Goal: Task Accomplishment & Management: Use online tool/utility

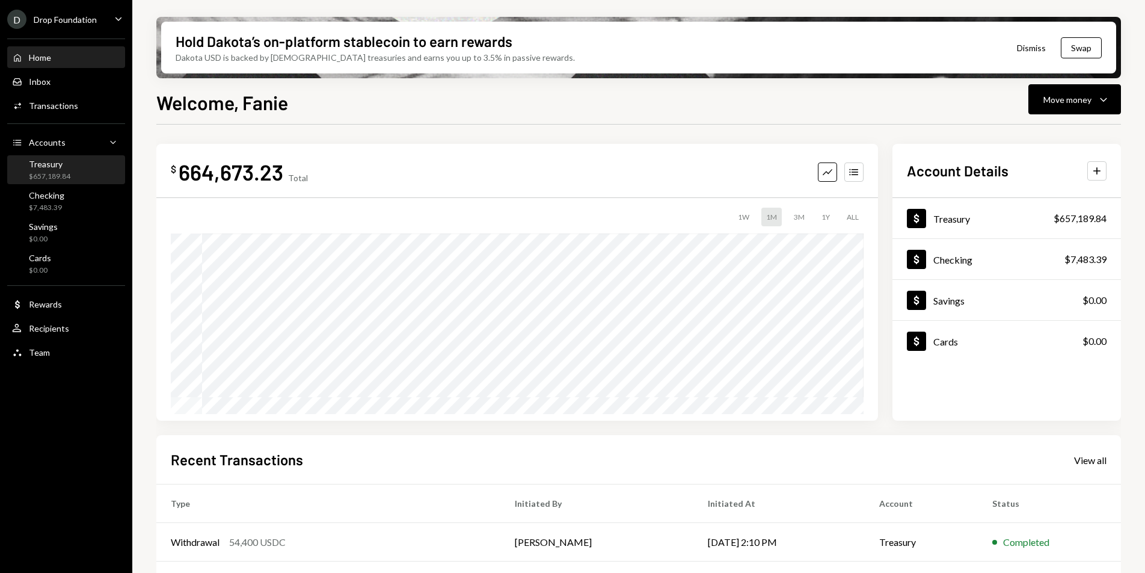
click at [49, 171] on div "$657,189.84" at bounding box center [49, 176] width 41 height 10
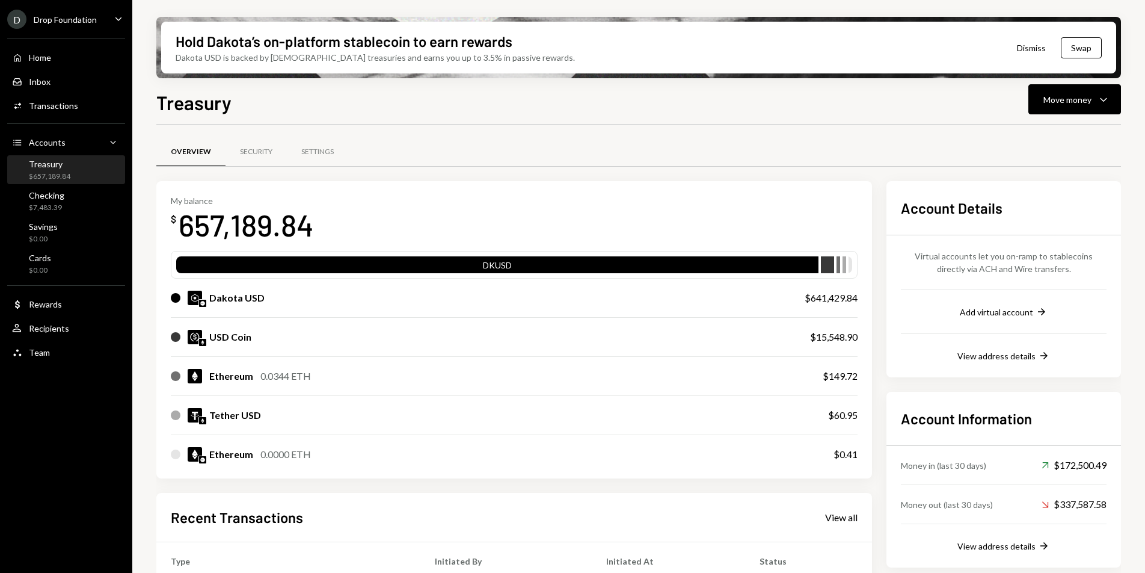
click at [85, 16] on div "Drop Foundation" at bounding box center [65, 19] width 63 height 10
click at [93, 5] on ul "D Drop Foundation Caret Down Home Home Inbox Inbox Activities Transactions Acco…" at bounding box center [66, 182] width 132 height 365
click at [90, 21] on div "Drop Foundation" at bounding box center [65, 19] width 63 height 10
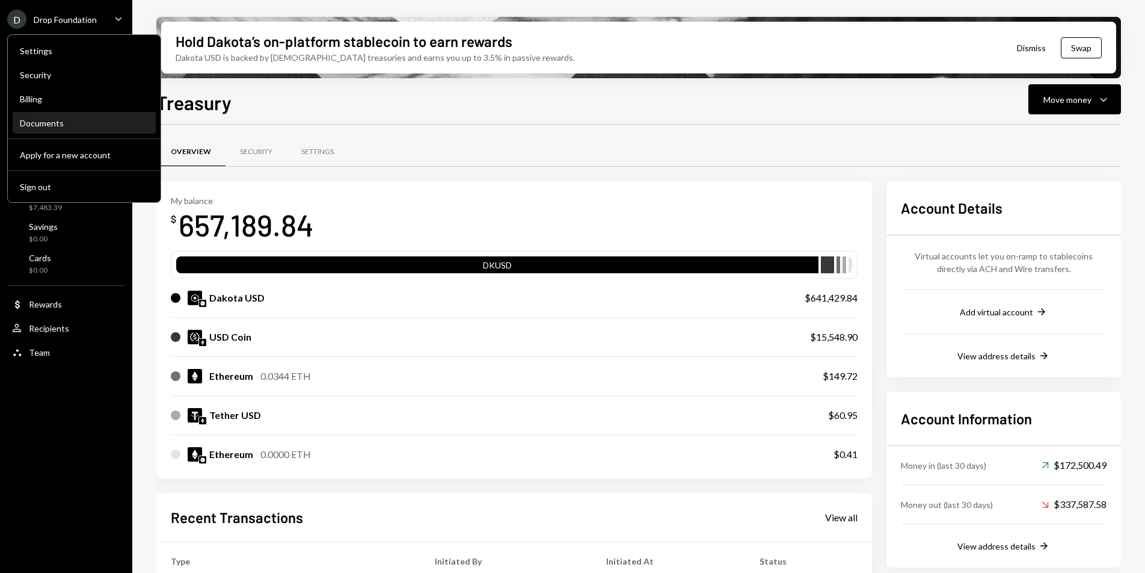
click at [60, 121] on div "Documents" at bounding box center [84, 123] width 129 height 10
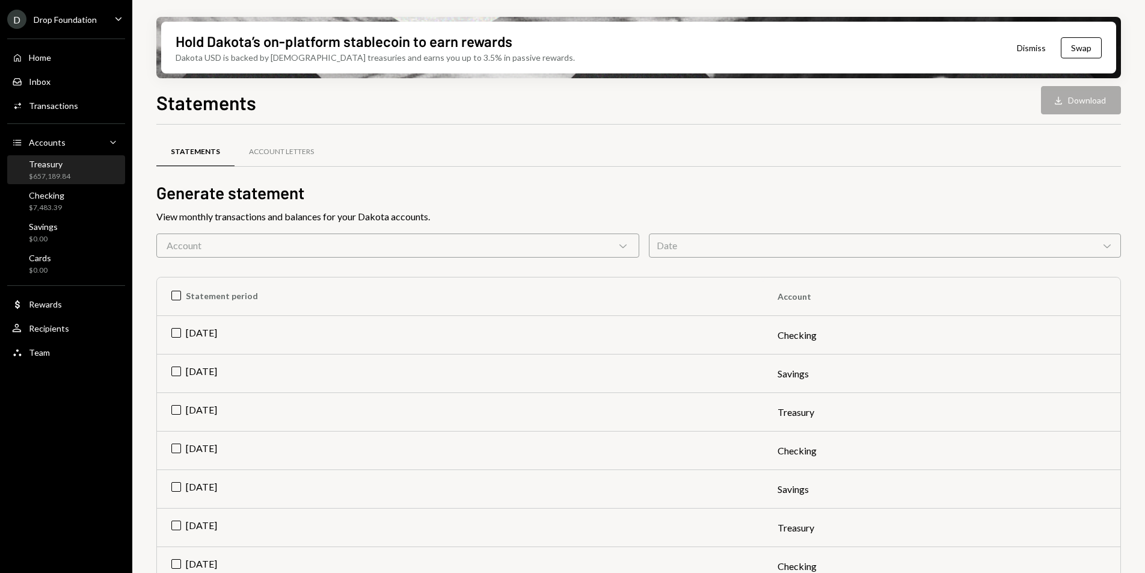
click at [60, 177] on div "$657,189.84" at bounding box center [49, 176] width 41 height 10
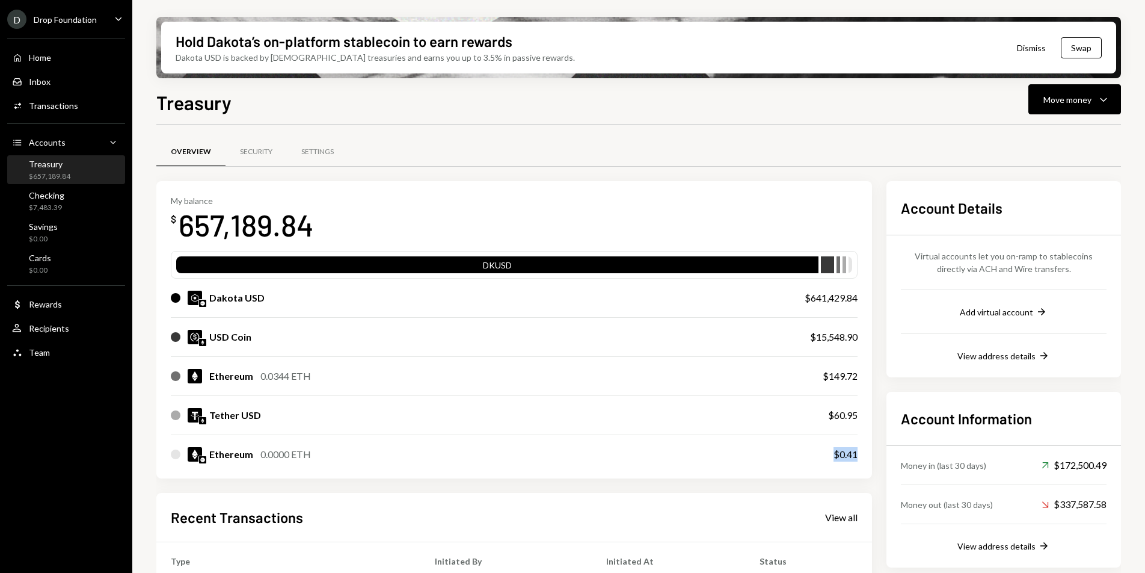
drag, startPoint x: 835, startPoint y: 454, endPoint x: 864, endPoint y: 456, distance: 29.5
click at [864, 456] on div "My balance $ 657,189.84 DKUSD Dakota USD $641,429.84 USD Coin $15,548.90 Ethere…" at bounding box center [514, 329] width 716 height 297
click at [64, 169] on div "Treasury $657,189.84" at bounding box center [49, 170] width 41 height 23
click at [1088, 105] on div "Move money Caret Down" at bounding box center [1074, 99] width 63 height 14
drag, startPoint x: 811, startPoint y: 337, endPoint x: 863, endPoint y: 339, distance: 52.3
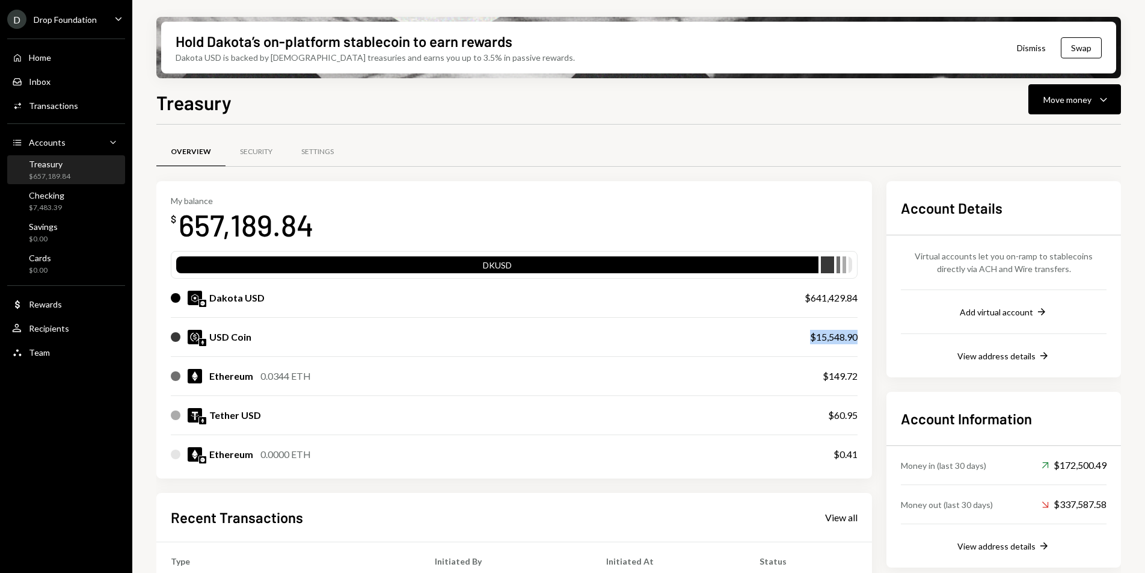
click at [863, 339] on div "My balance $ 657,189.84 DKUSD Dakota USD $641,429.84 USD Coin $15,548.90 Ethere…" at bounding box center [514, 329] width 716 height 297
click at [79, 201] on div "Checking $7,483.39" at bounding box center [66, 201] width 108 height 23
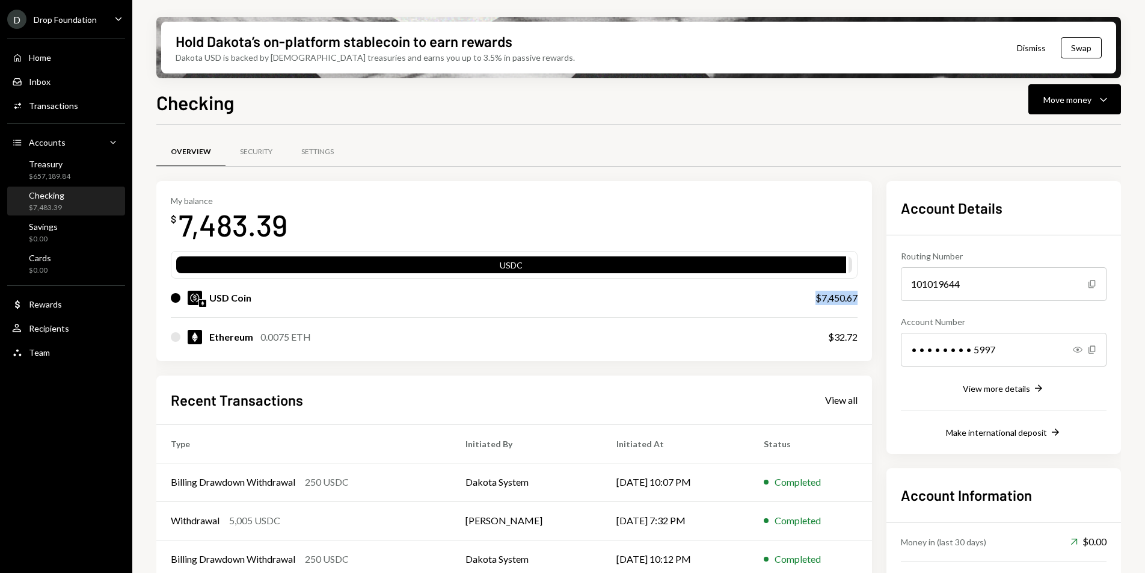
drag, startPoint x: 820, startPoint y: 297, endPoint x: 874, endPoint y: 295, distance: 54.2
click at [874, 295] on div "My balance $ 7,483.39 USDC USD Coin $7,450.67 Ethereum 0.0075 ETH $32.72 Recent…" at bounding box center [638, 418] width 965 height 474
click at [53, 179] on div "$657,189.84" at bounding box center [49, 176] width 41 height 10
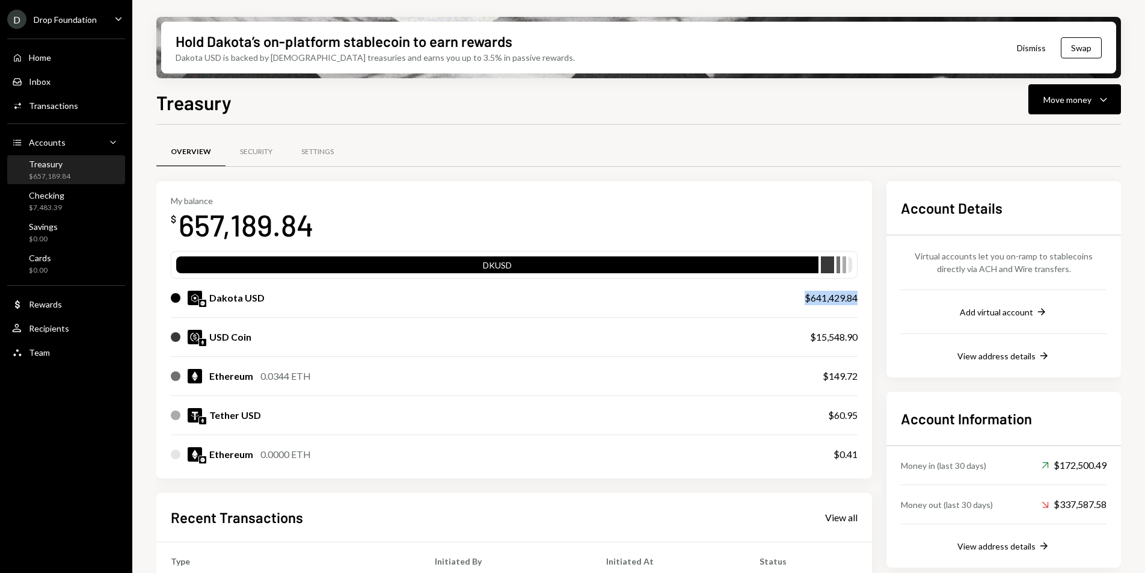
drag, startPoint x: 804, startPoint y: 301, endPoint x: 856, endPoint y: 301, distance: 51.7
click at [856, 301] on div "$641,429.84" at bounding box center [831, 297] width 53 height 14
click at [1100, 108] on button "Move money Caret Down" at bounding box center [1074, 99] width 93 height 30
click at [963, 99] on div "Treasury Move money Caret Down" at bounding box center [638, 101] width 965 height 26
click at [1095, 103] on div "Move money Caret Down" at bounding box center [1074, 99] width 63 height 14
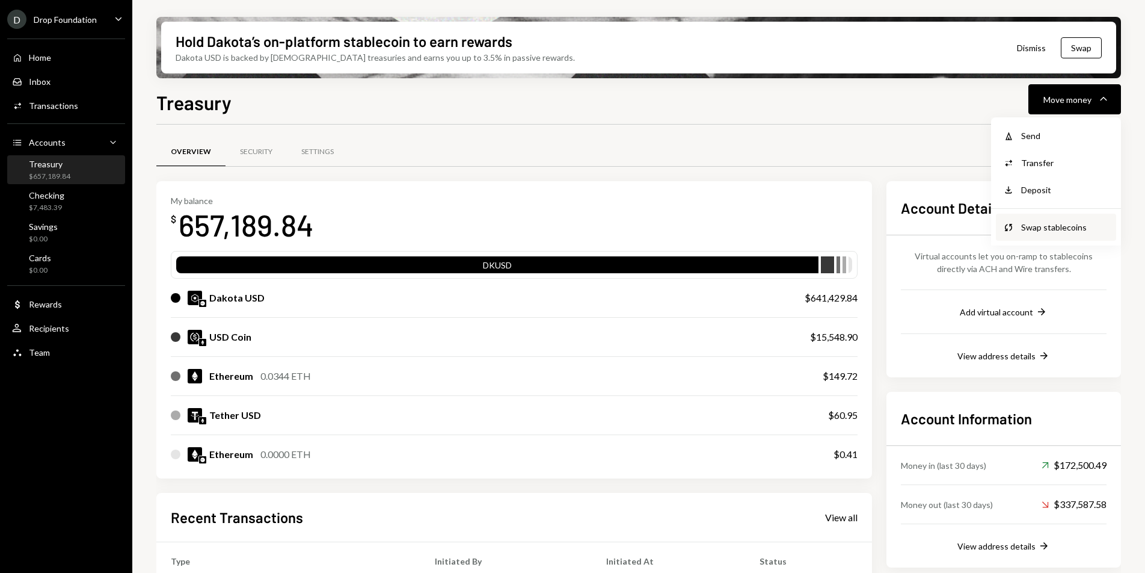
click at [1038, 230] on div "Swap stablecoins" at bounding box center [1065, 227] width 88 height 13
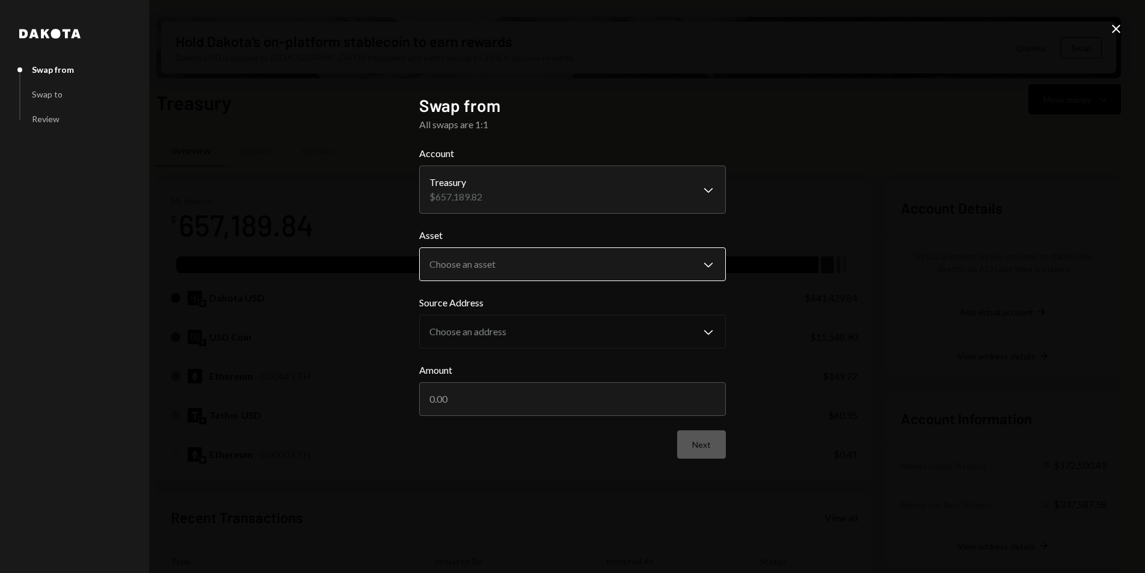
click at [604, 258] on body "D Drop Foundation Caret Down Home Home Inbox Inbox Activities Transactions Acco…" at bounding box center [572, 286] width 1145 height 573
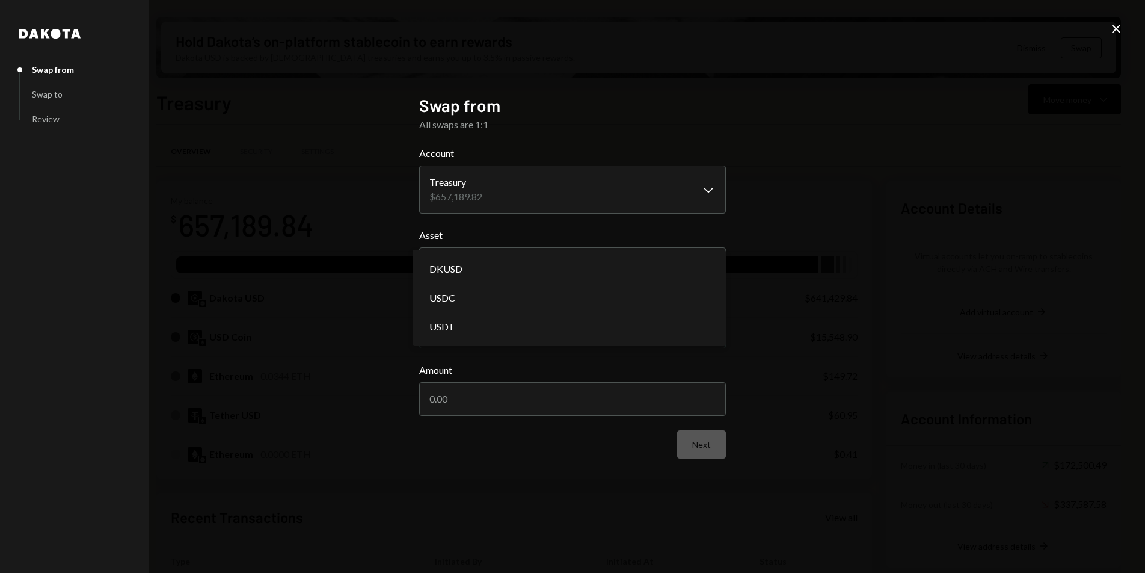
click at [542, 225] on form "**********" at bounding box center [572, 302] width 307 height 312
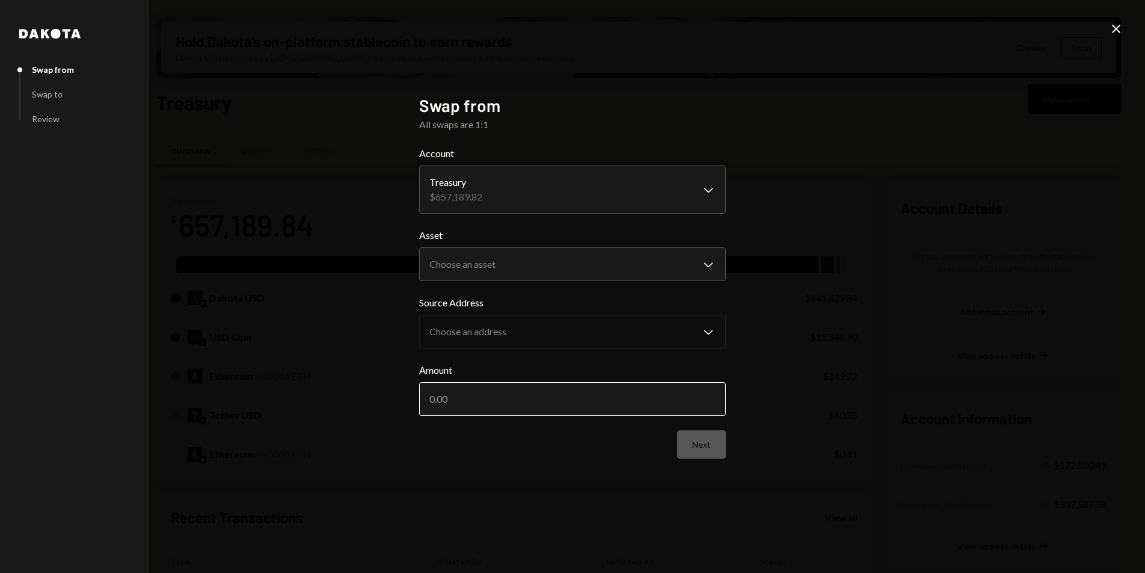
click at [477, 408] on input "Amount" at bounding box center [572, 399] width 307 height 34
click at [585, 252] on body "D Drop Foundation Caret Down Home Home Inbox Inbox Activities Transactions Acco…" at bounding box center [572, 286] width 1145 height 573
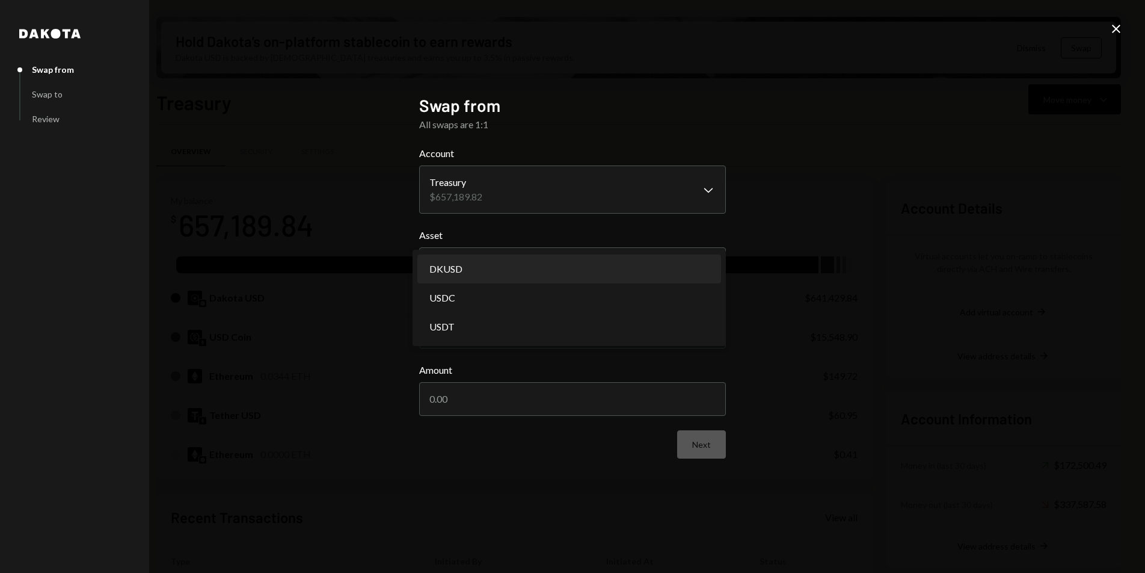
select select "*****"
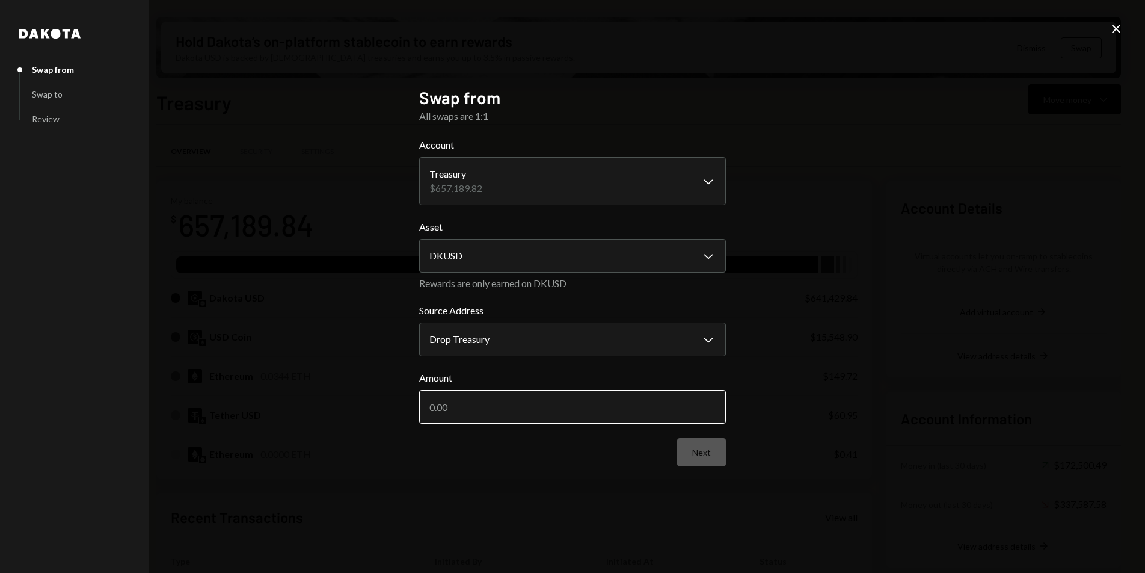
click at [505, 417] on input "Amount" at bounding box center [572, 407] width 307 height 34
click at [708, 453] on form "**********" at bounding box center [572, 302] width 307 height 328
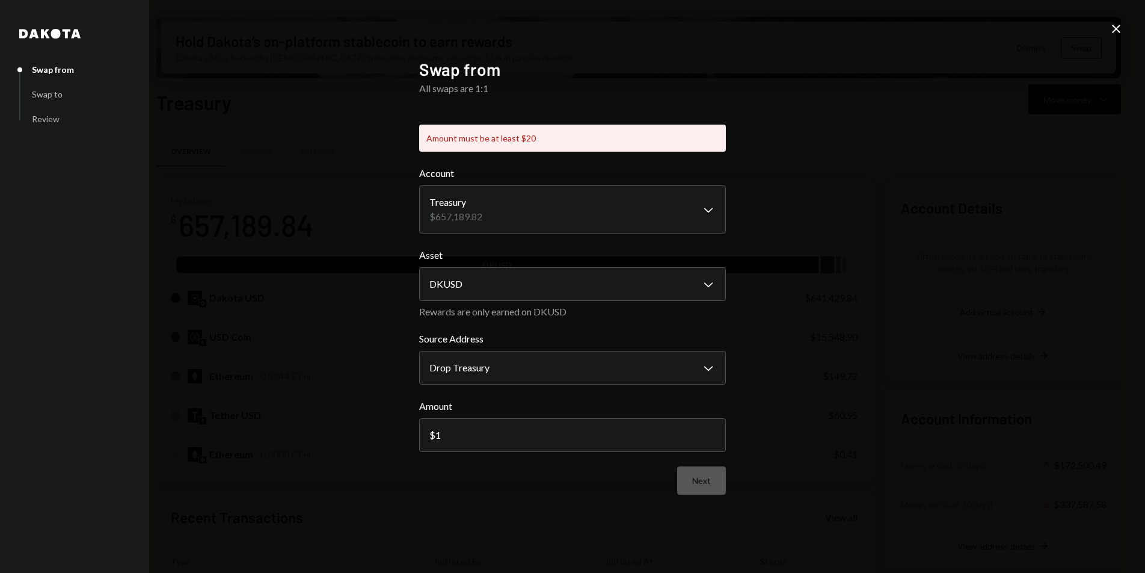
click at [519, 414] on div "Amount $ 1" at bounding box center [572, 425] width 307 height 53
click at [505, 428] on input "1" at bounding box center [572, 435] width 307 height 34
type input "100"
click at [682, 485] on div "**********" at bounding box center [572, 286] width 307 height 455
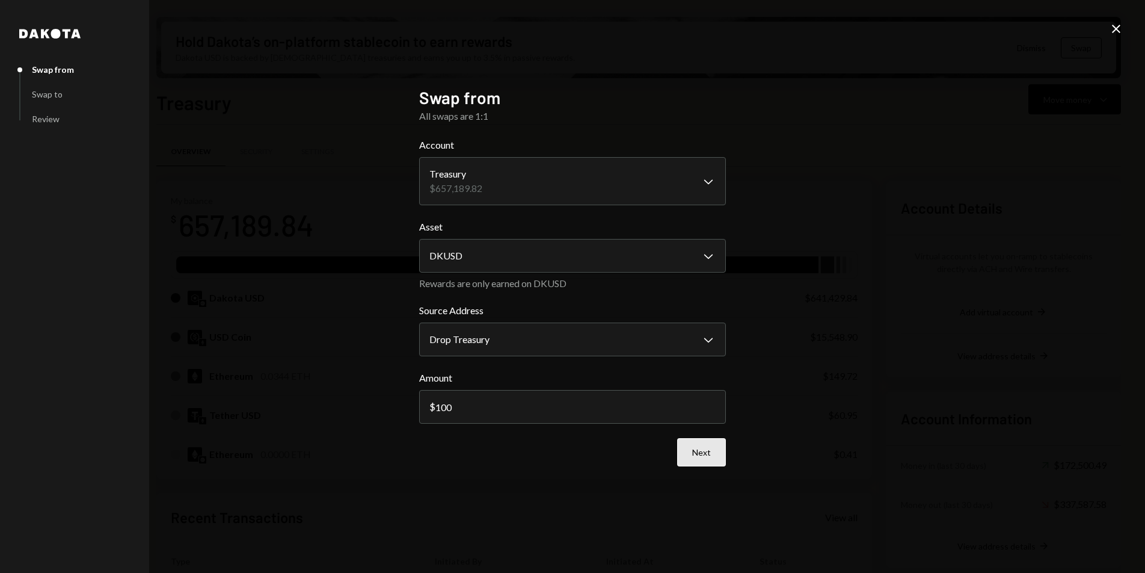
click at [708, 453] on button "Next" at bounding box center [701, 452] width 49 height 28
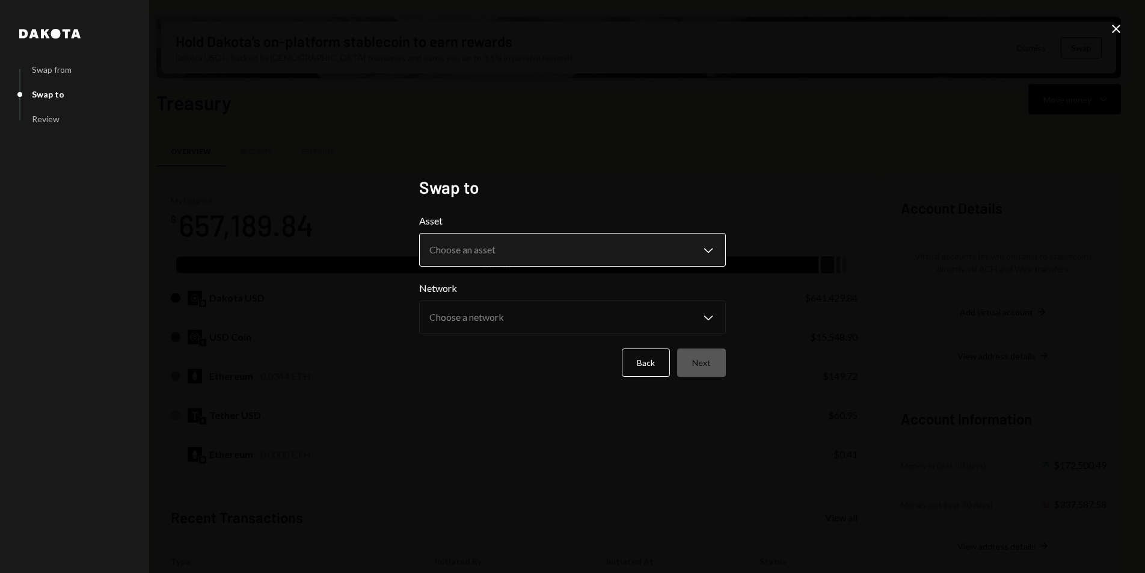
click at [520, 259] on body "D Drop Foundation Caret Down Home Home Inbox Inbox Activities Transactions Acco…" at bounding box center [572, 286] width 1145 height 573
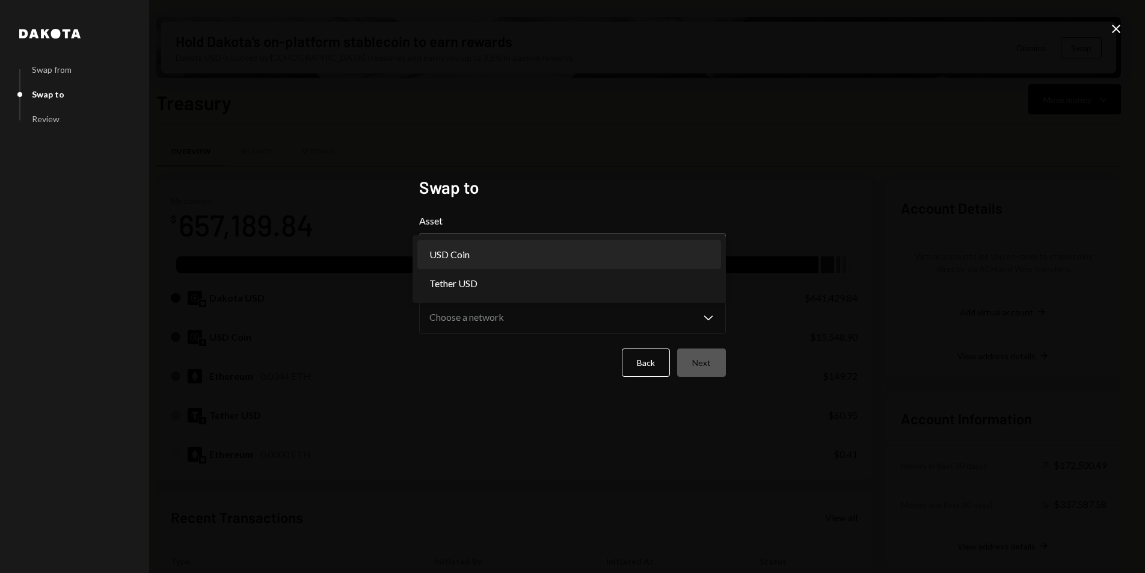
select select "****"
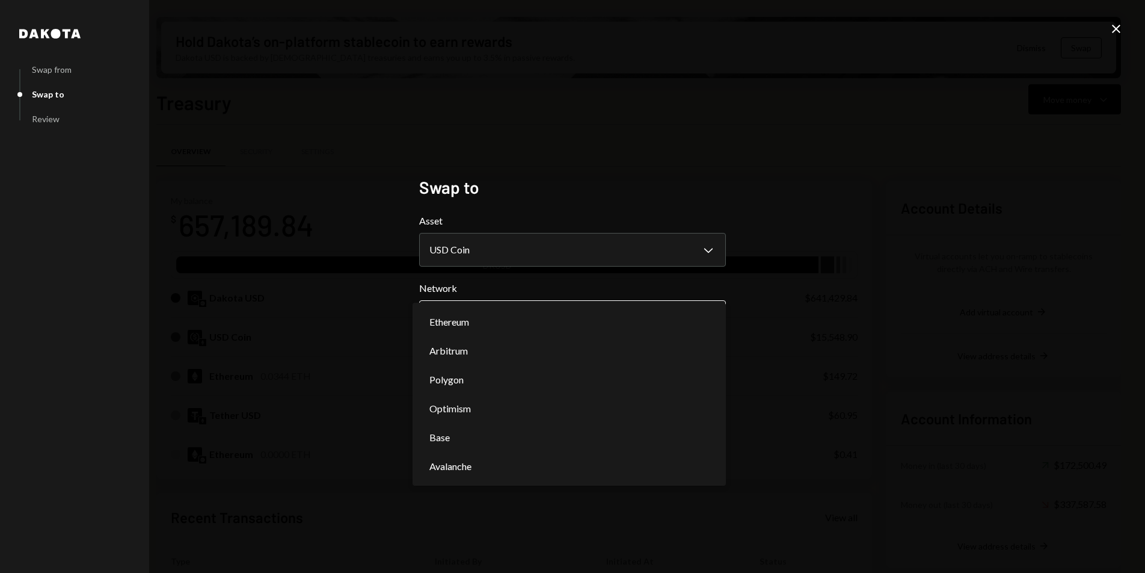
click at [473, 315] on body "D Drop Foundation Caret Down Home Home Inbox Inbox Activities Transactions Acco…" at bounding box center [572, 286] width 1145 height 573
select select "**********"
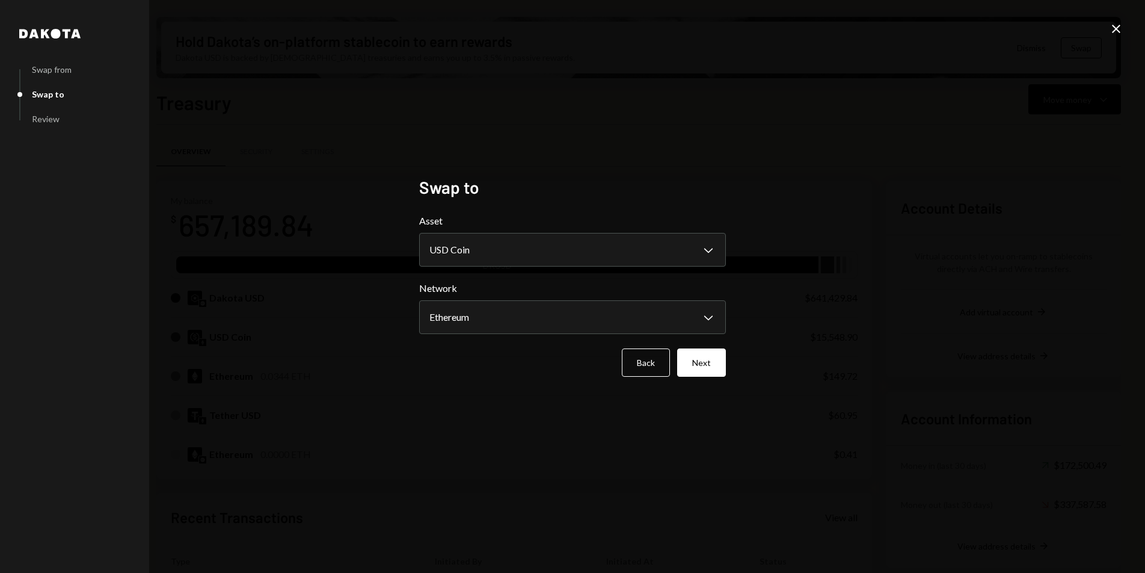
click at [1111, 30] on icon "Close" at bounding box center [1116, 29] width 14 height 14
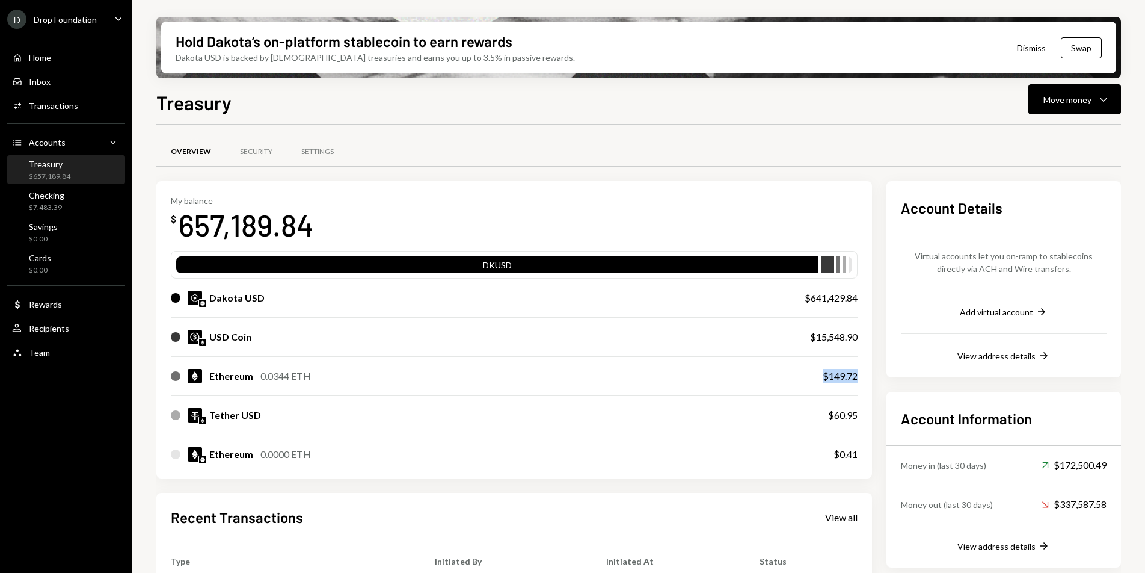
drag, startPoint x: 823, startPoint y: 376, endPoint x: 866, endPoint y: 381, distance: 43.0
click at [866, 381] on div "My balance $ 657,189.84 DKUSD Dakota USD $641,429.84 USD Coin $15,548.90 Ethere…" at bounding box center [514, 329] width 716 height 297
click at [52, 326] on div "Recipients" at bounding box center [49, 328] width 40 height 10
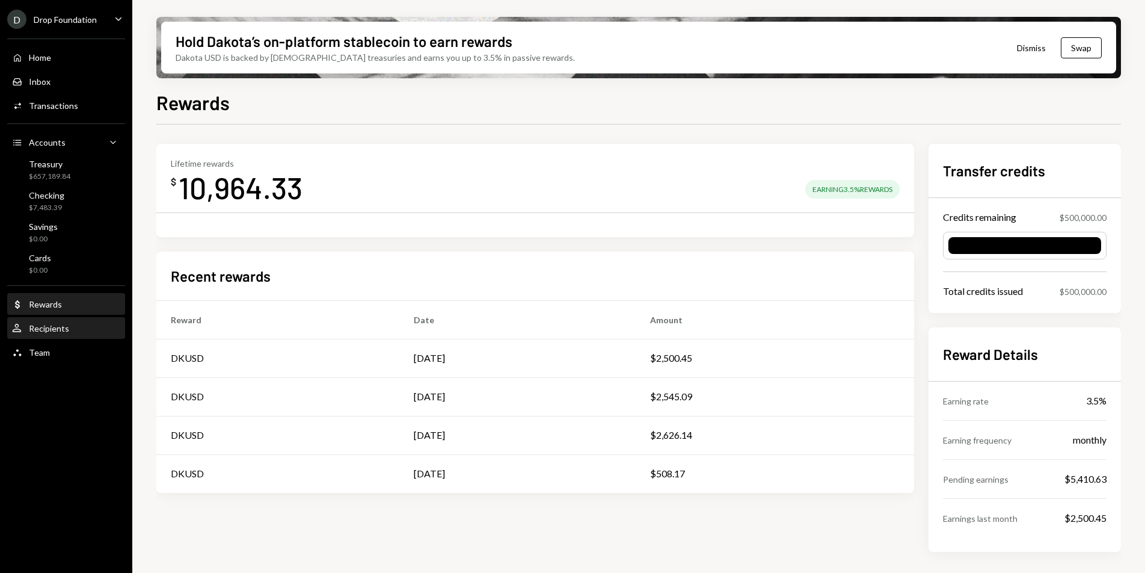
click at [56, 330] on div "Recipients" at bounding box center [49, 328] width 40 height 10
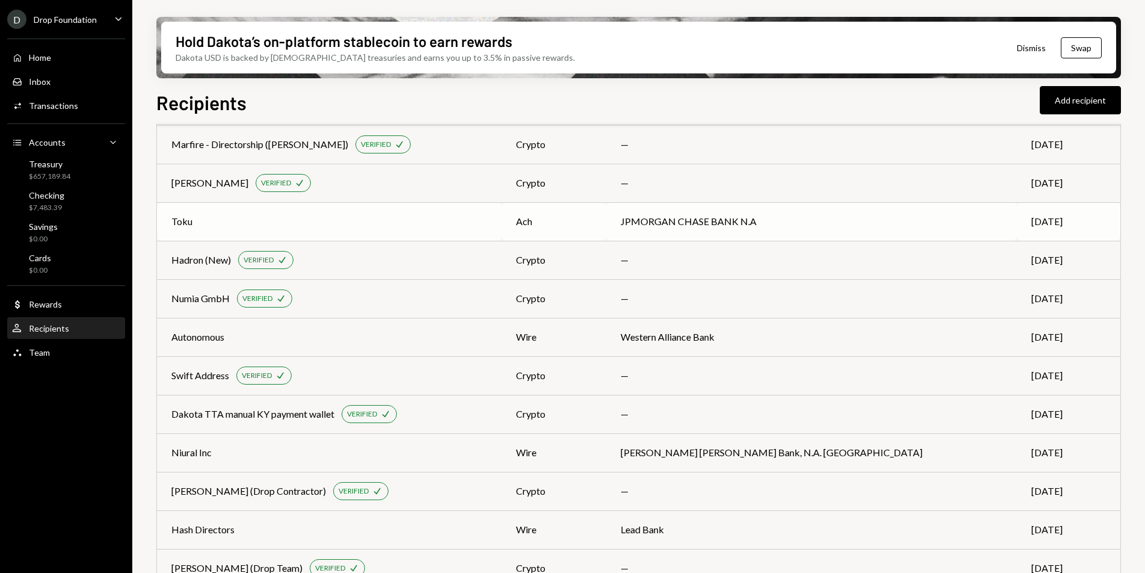
scroll to position [179, 0]
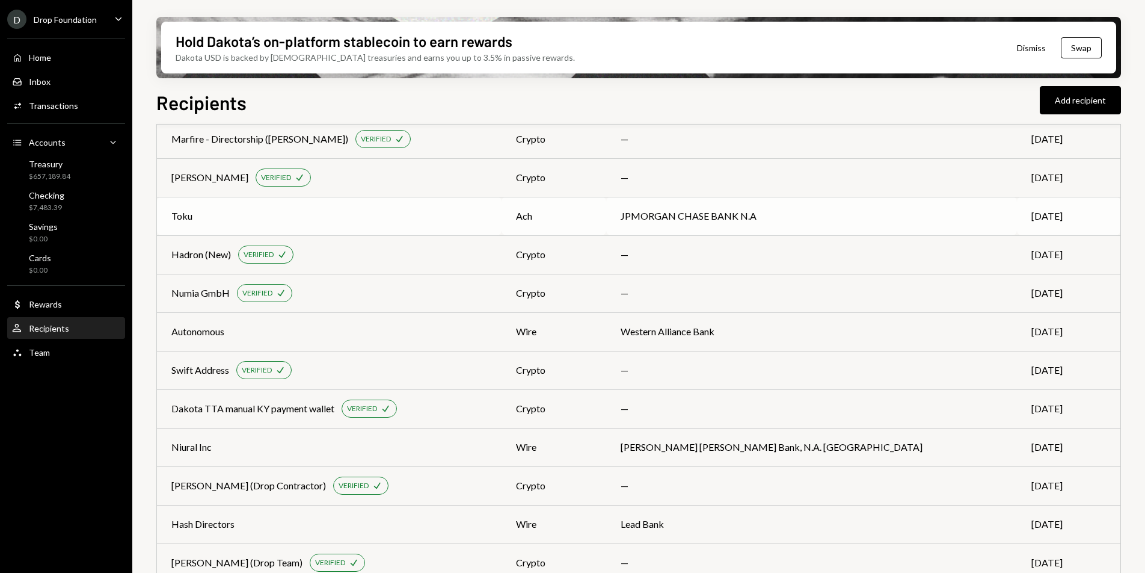
click at [336, 214] on div "Toku" at bounding box center [329, 216] width 316 height 14
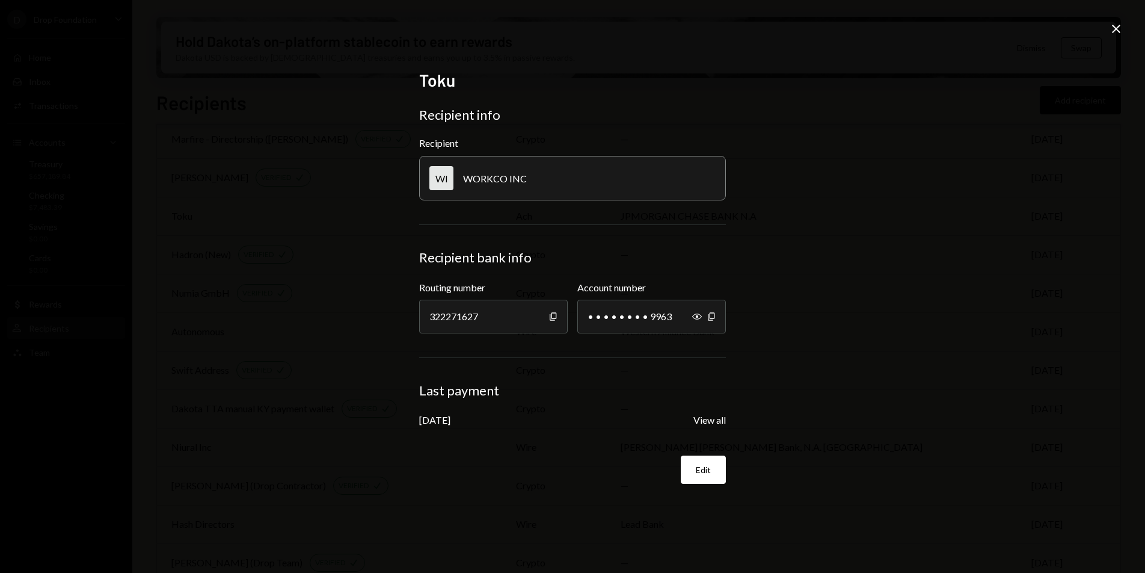
click at [1114, 36] on div "Close" at bounding box center [1116, 30] width 14 height 16
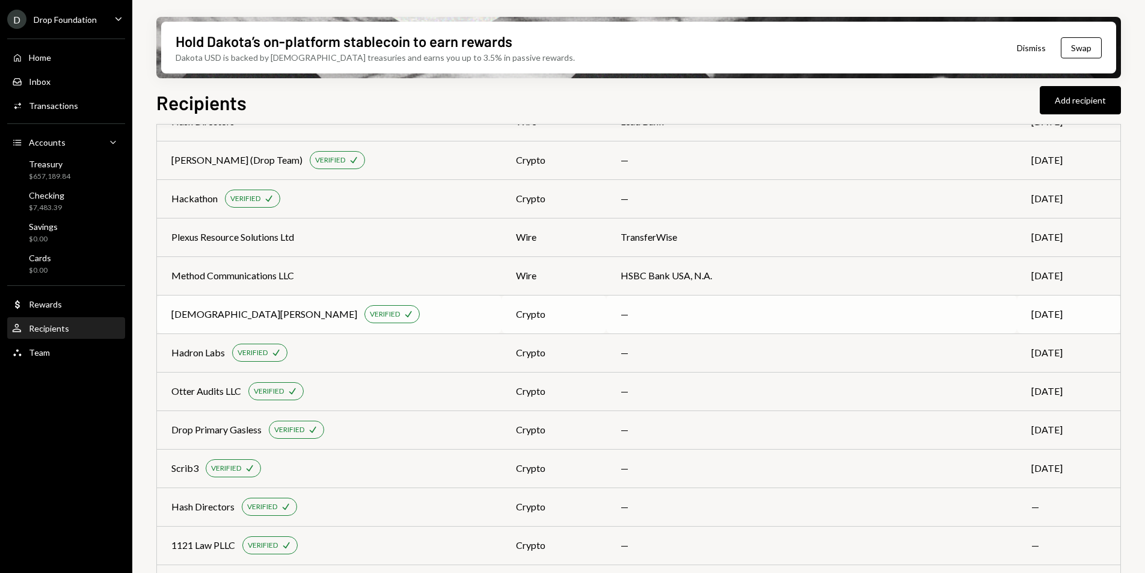
scroll to position [622, 0]
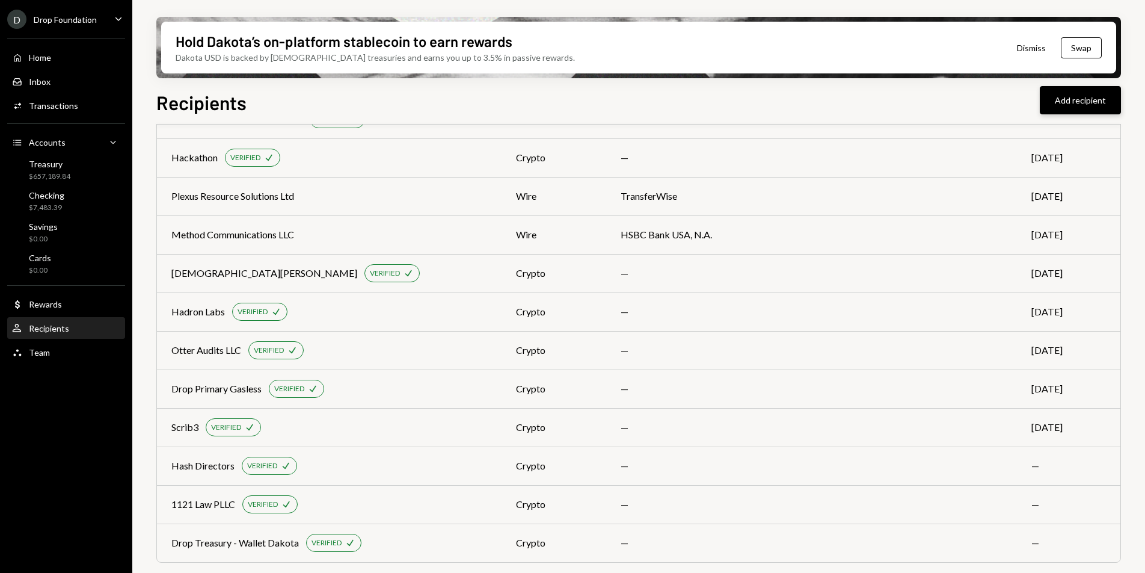
click at [1078, 105] on button "Add recipient" at bounding box center [1080, 100] width 81 height 28
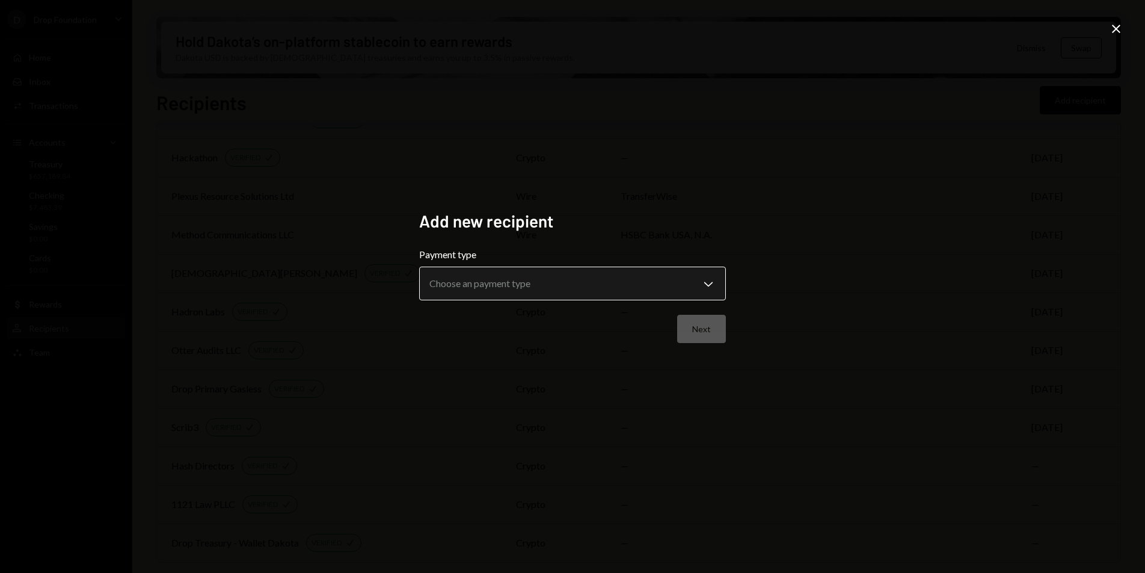
click at [616, 286] on body "D Drop Foundation Caret Down Home Home Inbox Inbox Activities Transactions Acco…" at bounding box center [572, 286] width 1145 height 573
click at [529, 241] on div "**********" at bounding box center [572, 286] width 307 height 152
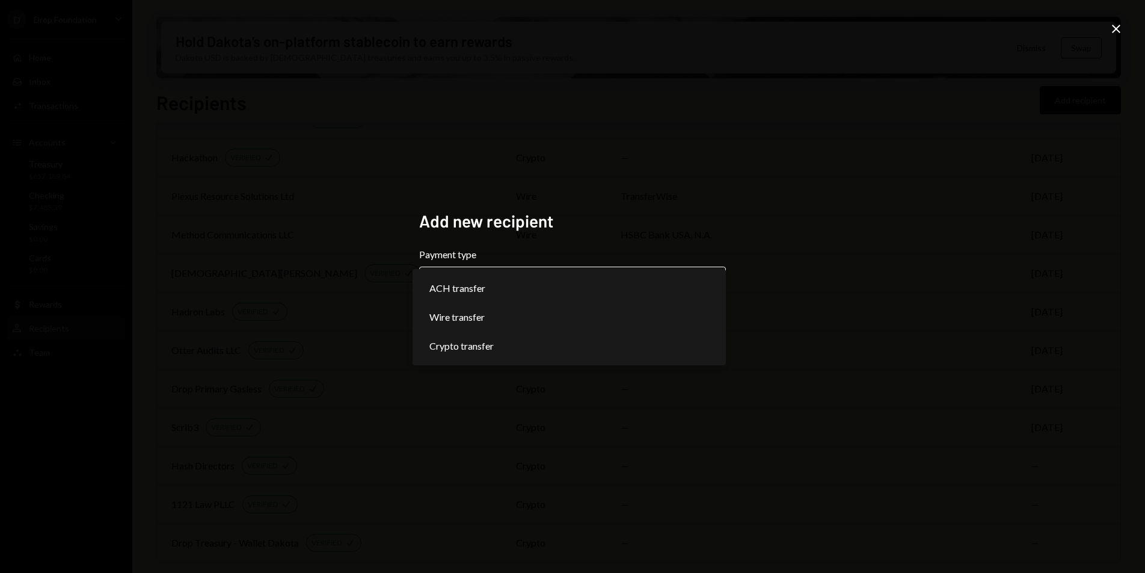
click at [524, 286] on body "D Drop Foundation Caret Down Home Home Inbox Inbox Activities Transactions Acco…" at bounding box center [572, 286] width 1145 height 573
select select "***"
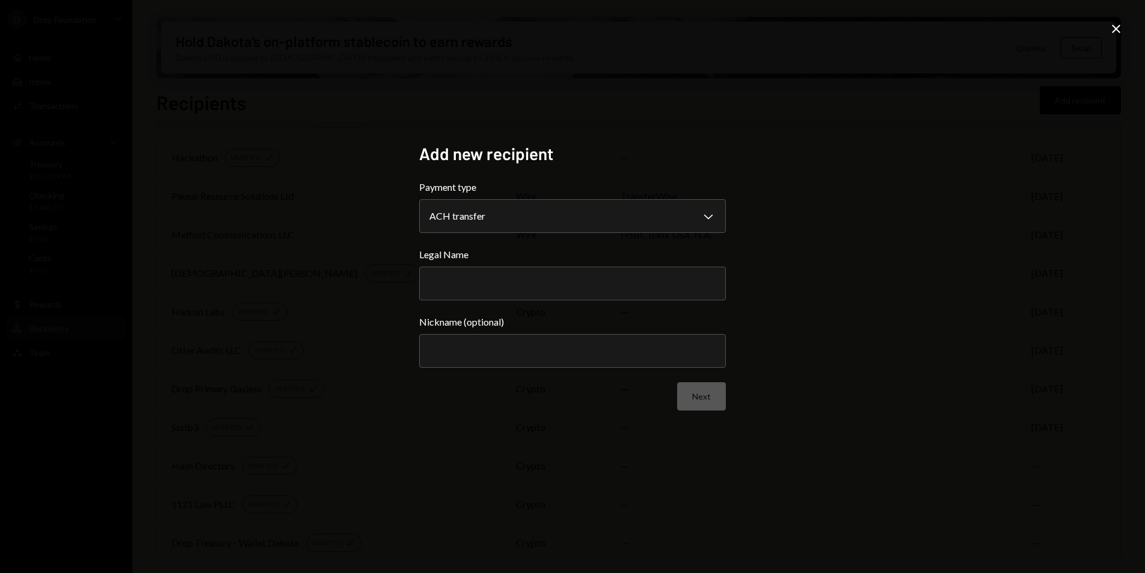
click at [499, 286] on input "Legal Name" at bounding box center [572, 283] width 307 height 34
click at [681, 317] on label "Nickname (optional)" at bounding box center [572, 322] width 307 height 14
click at [681, 334] on input "Nickname (optional)" at bounding box center [572, 351] width 307 height 34
click at [1115, 28] on icon at bounding box center [1116, 29] width 8 height 8
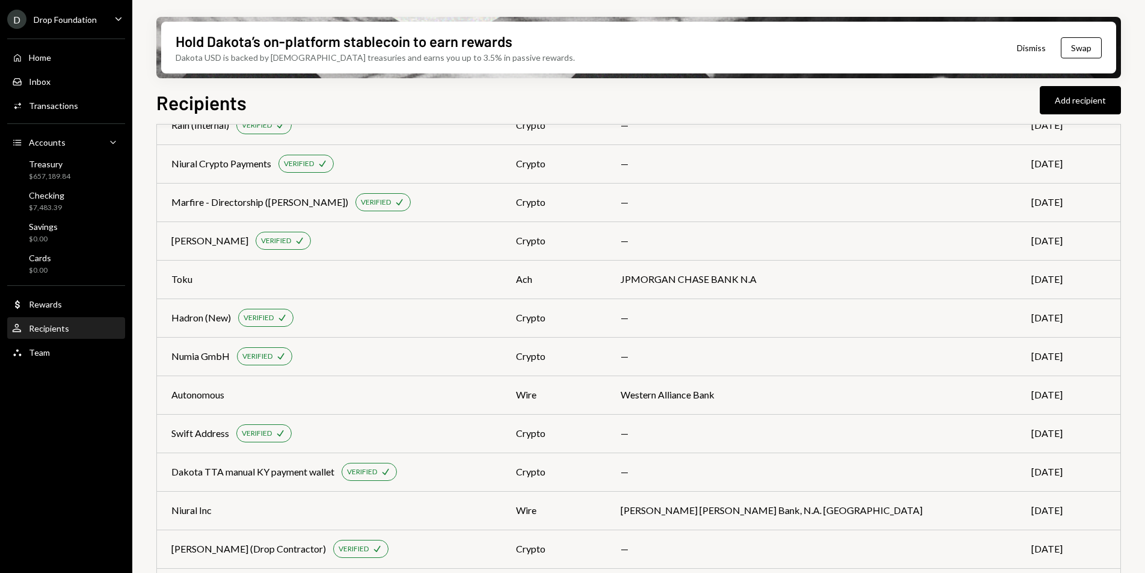
scroll to position [0, 0]
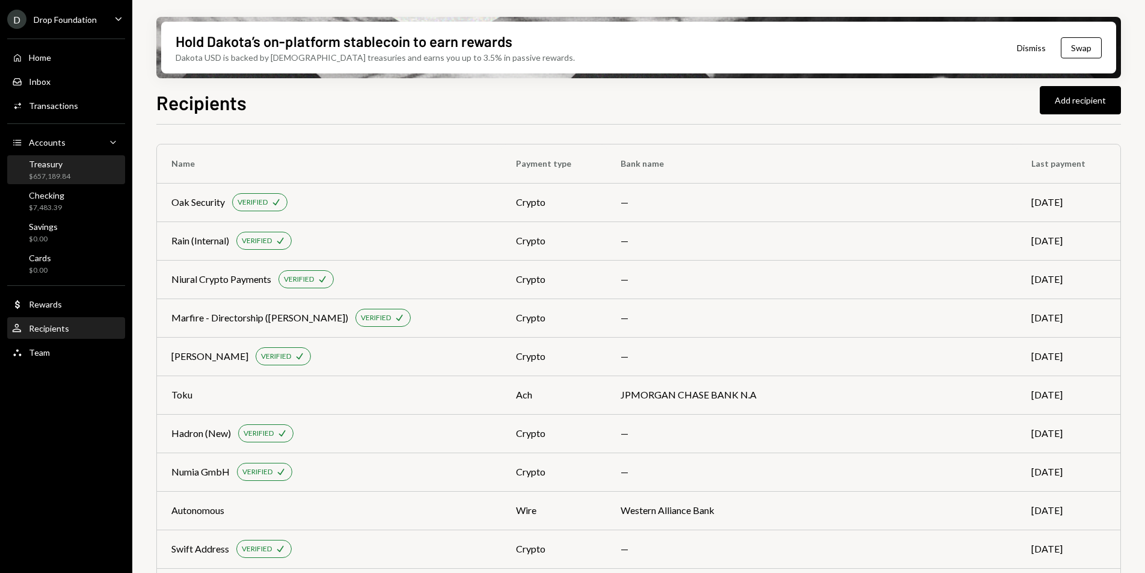
click at [84, 176] on div "Treasury $657,189.84" at bounding box center [66, 170] width 108 height 23
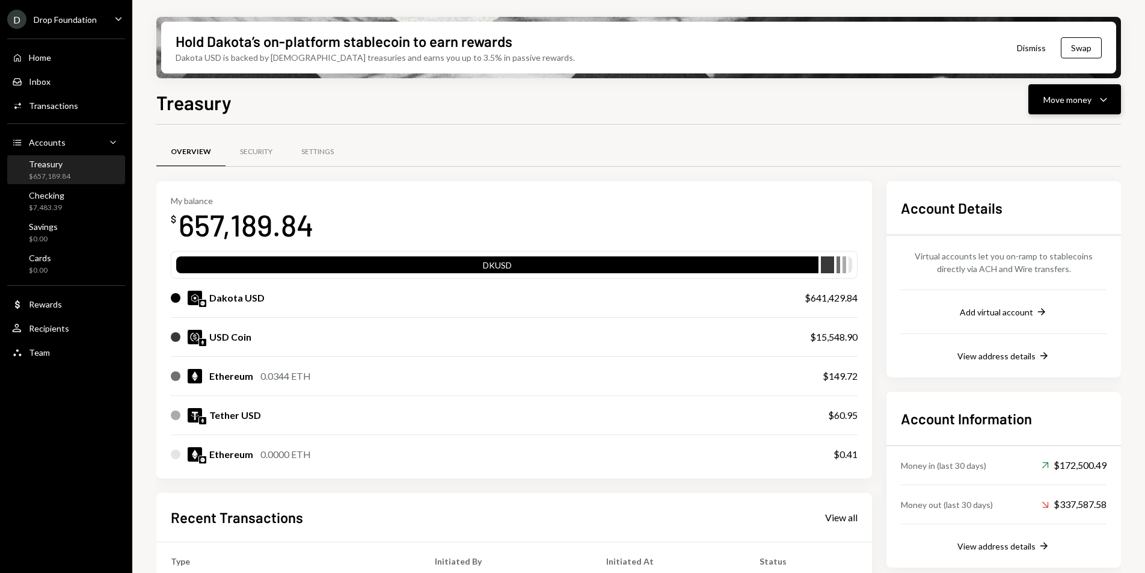
click at [1061, 94] on div "Move money" at bounding box center [1067, 99] width 48 height 13
click at [1047, 141] on div "Send" at bounding box center [1065, 135] width 88 height 13
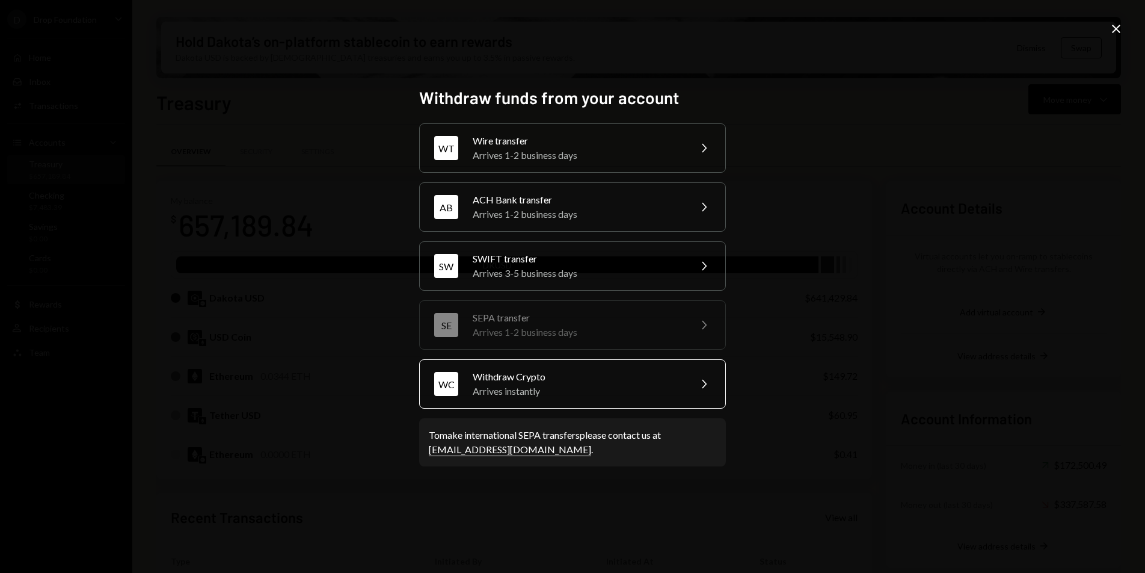
click at [567, 384] on div "Arrives instantly" at bounding box center [577, 391] width 209 height 14
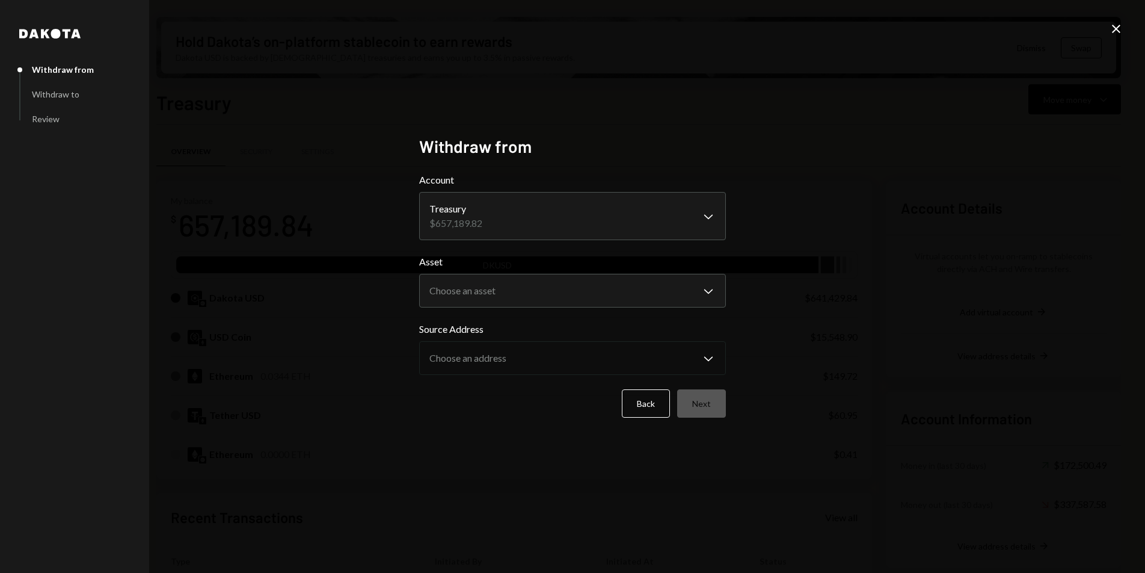
click at [1121, 20] on div "**********" at bounding box center [572, 286] width 1145 height 573
click at [1116, 35] on icon "Close" at bounding box center [1116, 29] width 14 height 14
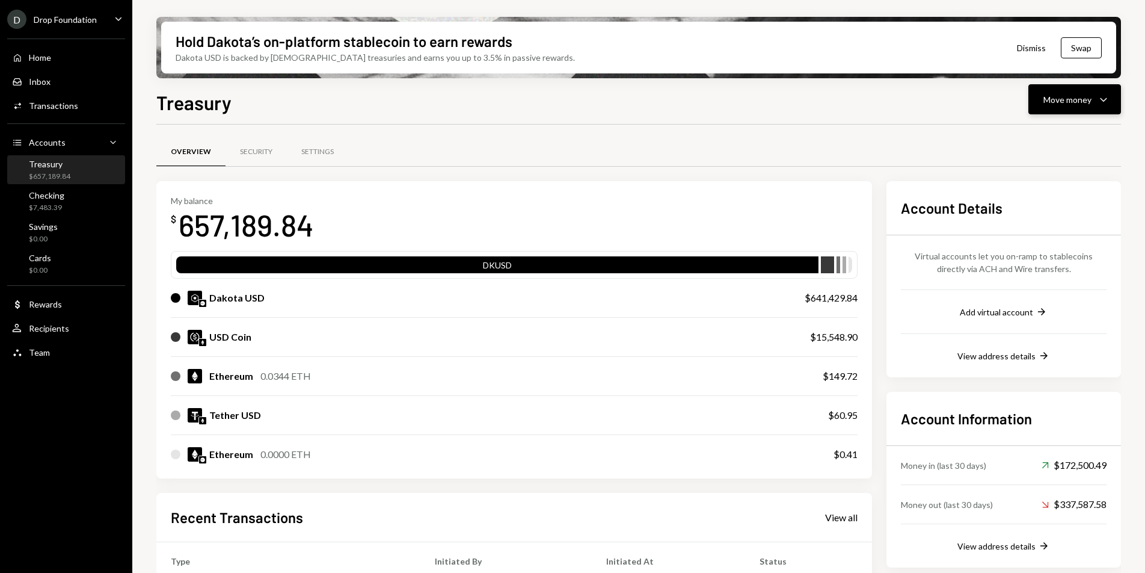
click at [1069, 108] on button "Move money Caret Down" at bounding box center [1074, 99] width 93 height 30
click at [1016, 136] on div "Withdraw Send" at bounding box center [1056, 135] width 106 height 13
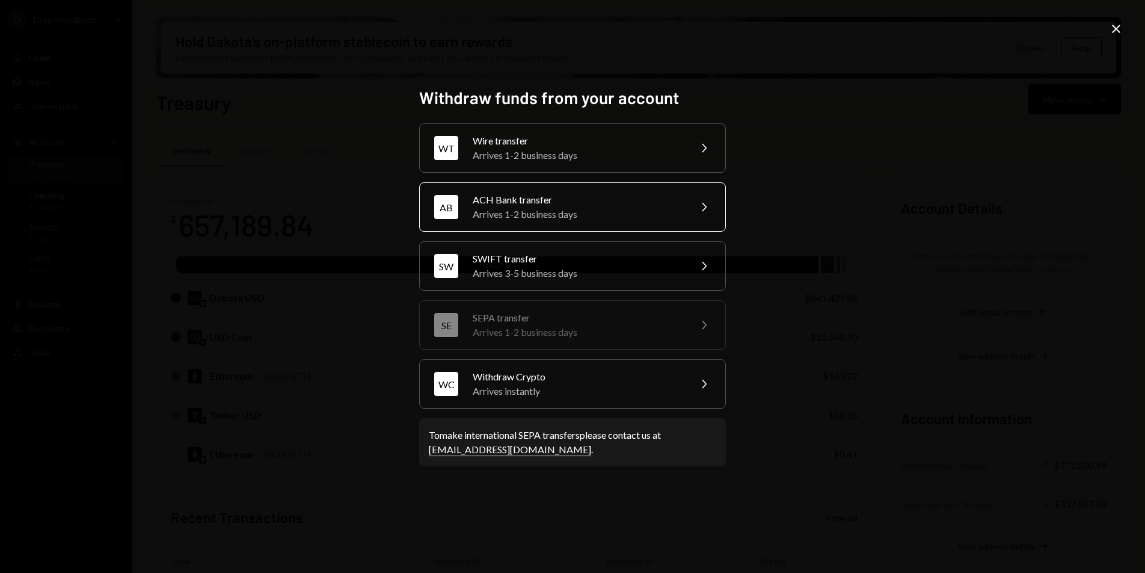
click at [686, 196] on div "AB ACH Bank transfer Arrives 1-2 business days Chevron Right" at bounding box center [572, 206] width 307 height 49
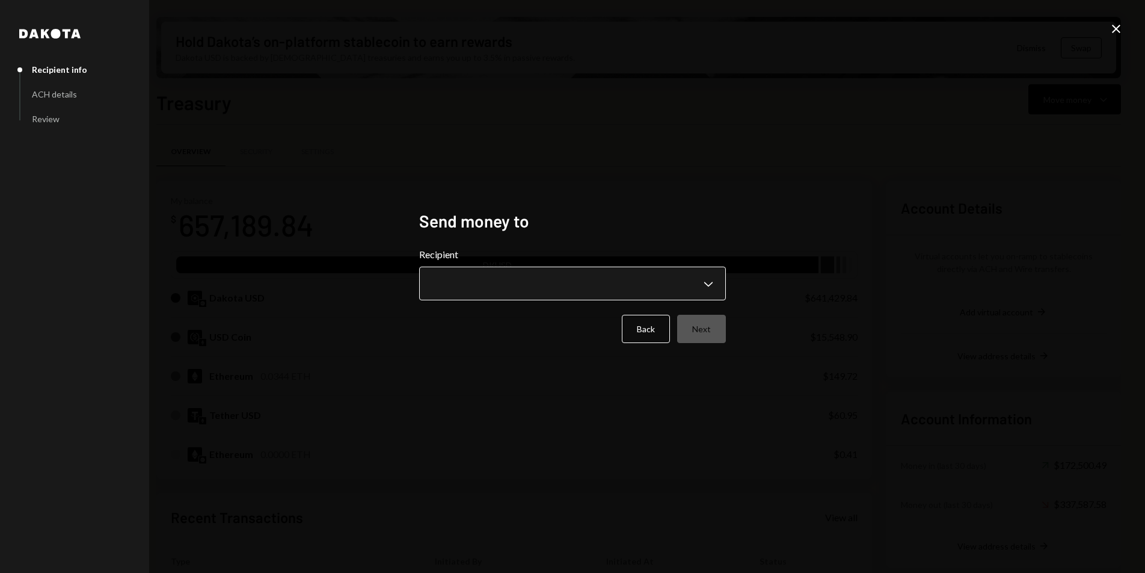
click at [569, 274] on body "D Drop Foundation Caret Down Home Home Inbox Inbox Activities Transactions Acco…" at bounding box center [572, 286] width 1145 height 573
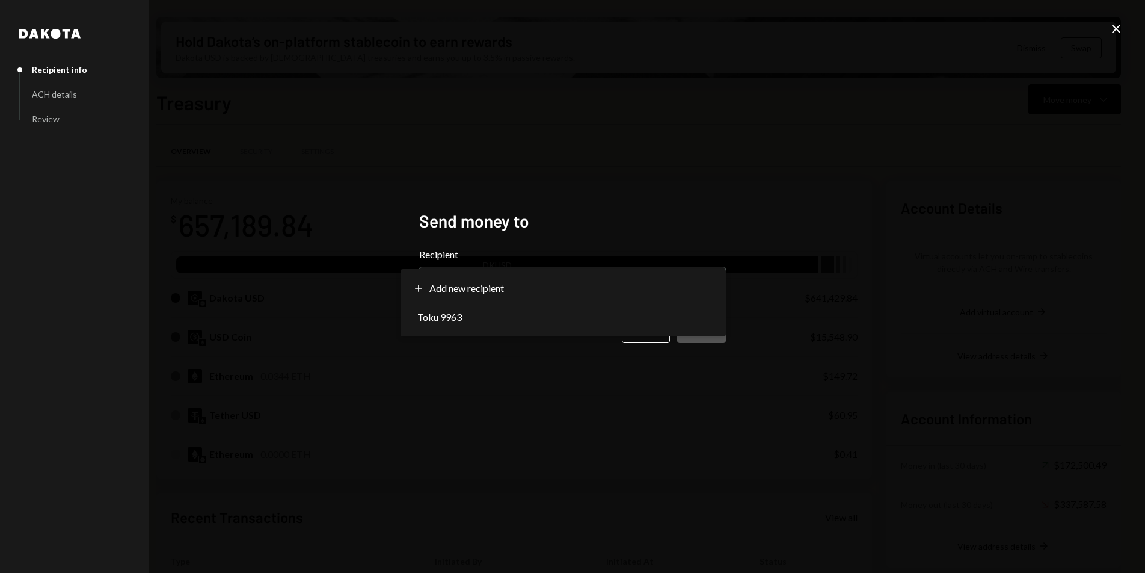
click at [570, 227] on h2 "Send money to" at bounding box center [572, 220] width 307 height 23
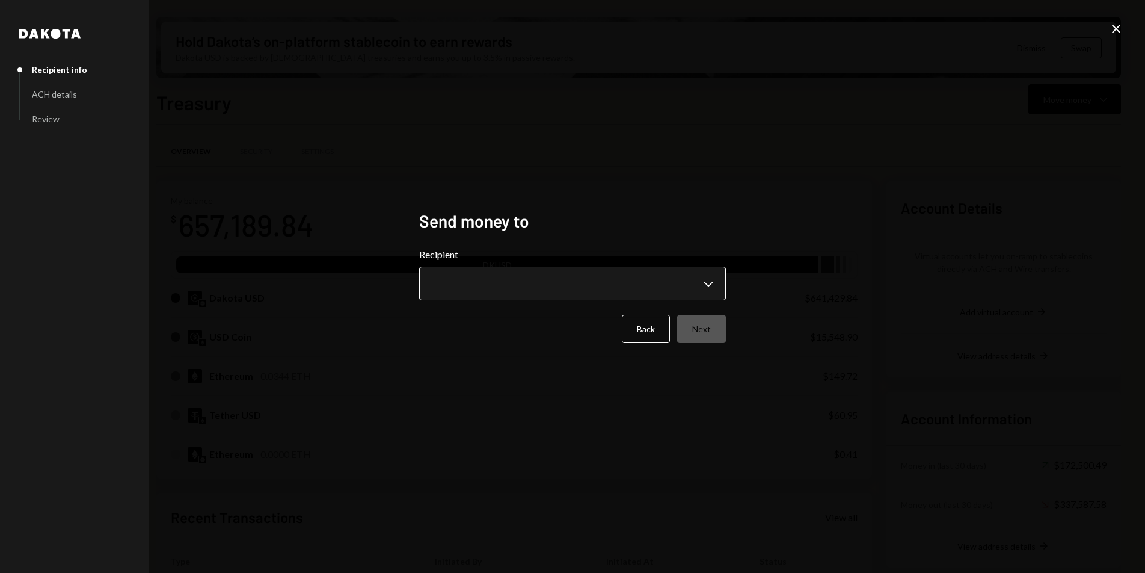
click at [553, 280] on body "D Drop Foundation Caret Down Home Home Inbox Inbox Activities Transactions Acco…" at bounding box center [572, 286] width 1145 height 573
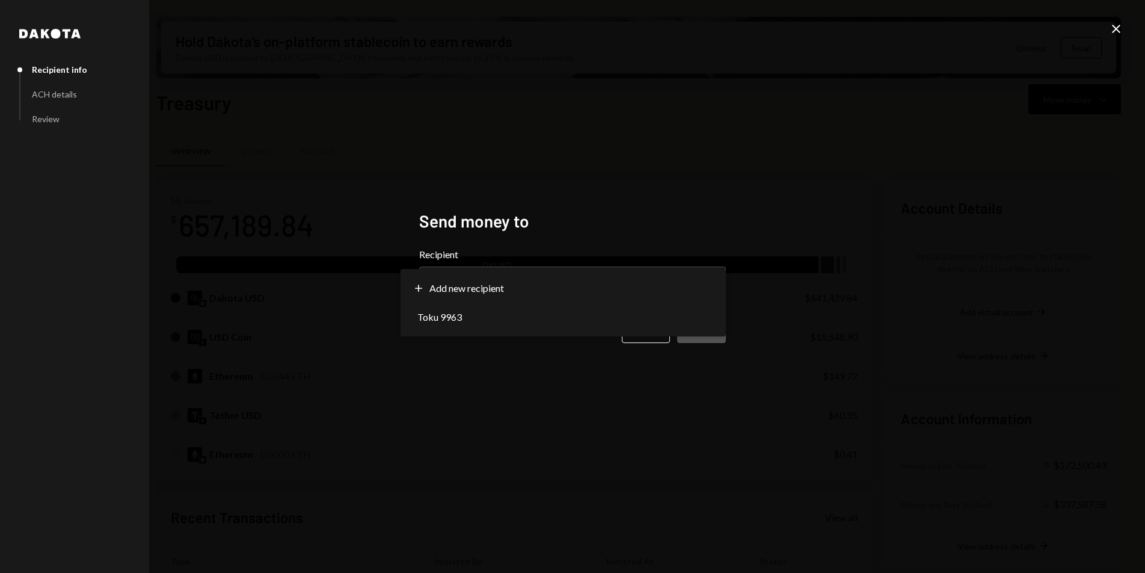
click at [628, 200] on div "**********" at bounding box center [573, 286] width 336 height 180
click at [1115, 28] on icon at bounding box center [1116, 29] width 8 height 8
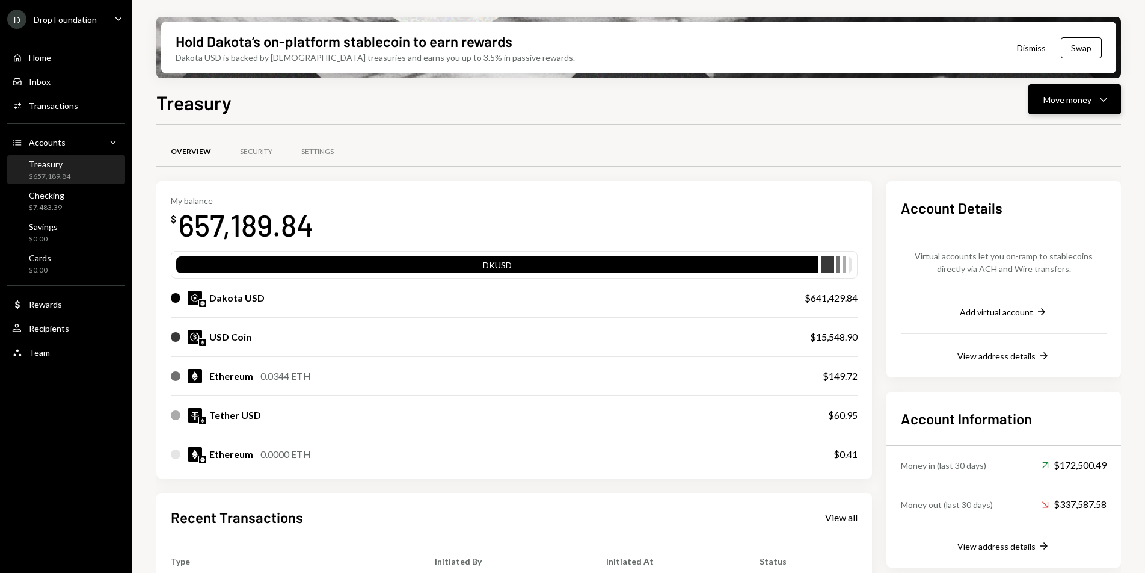
click at [1094, 91] on button "Move money Caret Down" at bounding box center [1074, 99] width 93 height 30
click at [1054, 138] on div "Send" at bounding box center [1065, 135] width 88 height 13
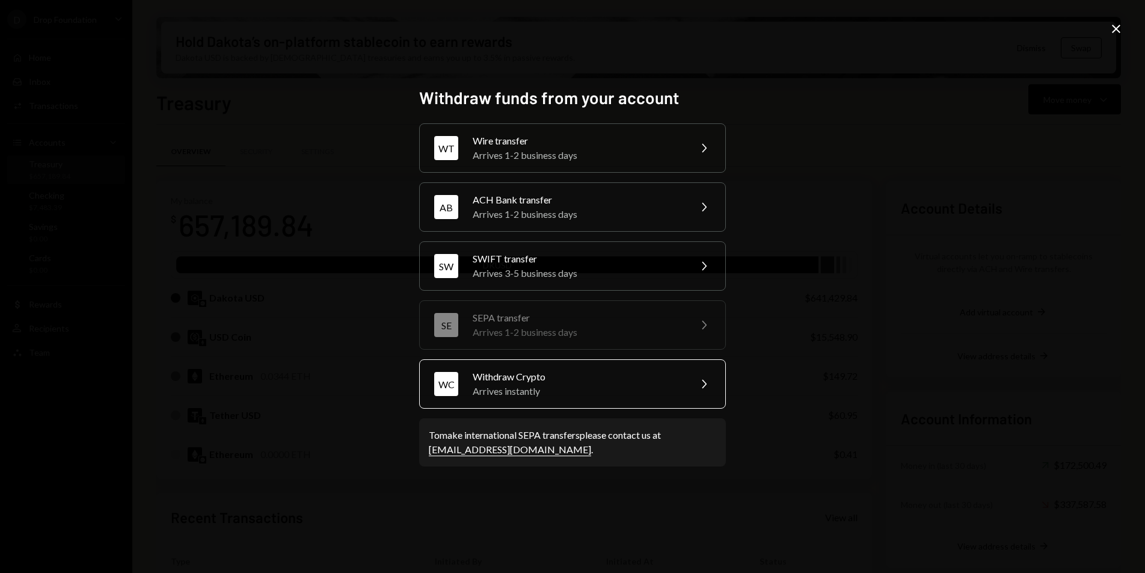
click at [580, 372] on div "Withdraw Crypto" at bounding box center [577, 376] width 209 height 14
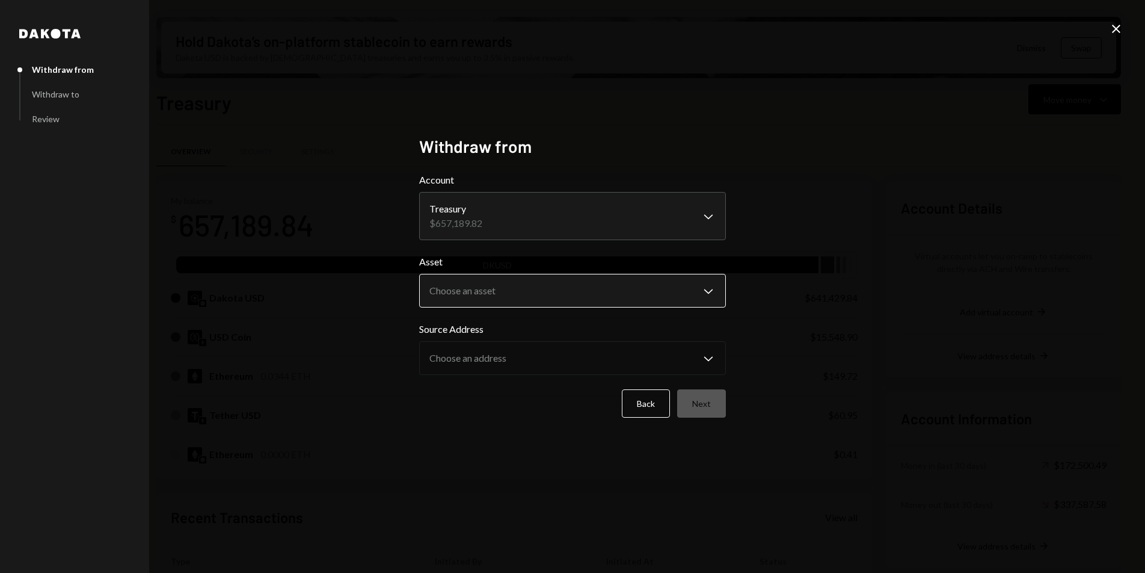
click at [566, 290] on body "D Drop Foundation Caret Down Home Home Inbox Inbox Activities Transactions Acco…" at bounding box center [572, 286] width 1145 height 573
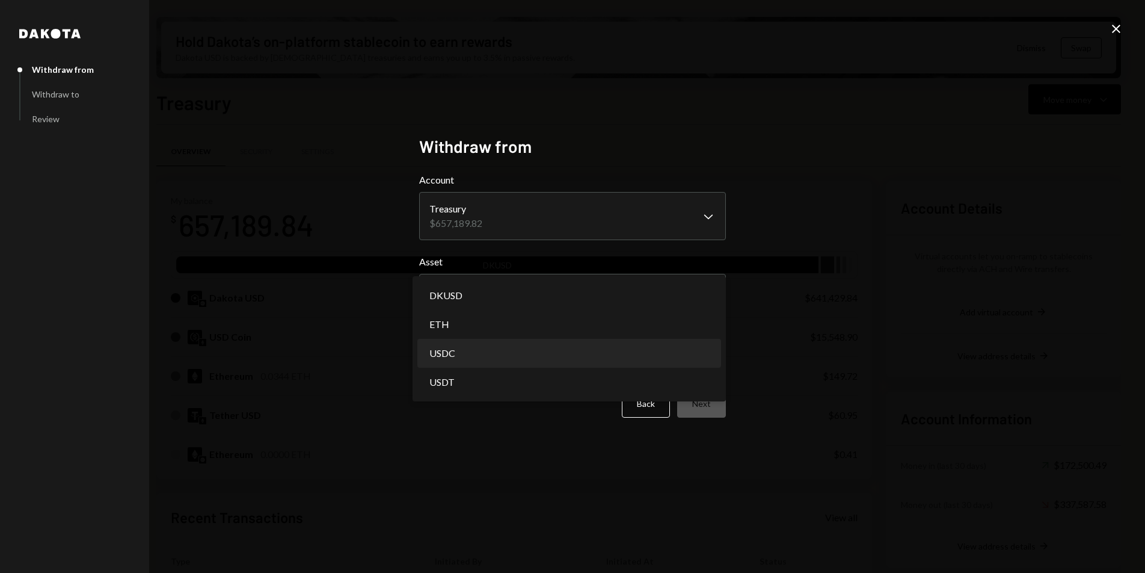
select select "****"
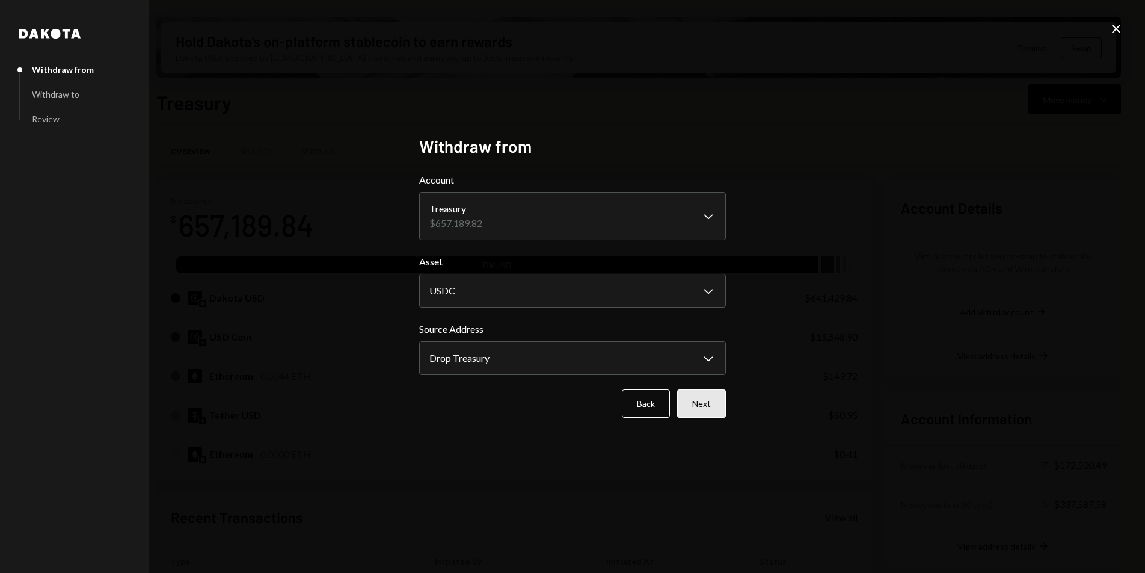
click at [704, 405] on button "Next" at bounding box center [701, 403] width 49 height 28
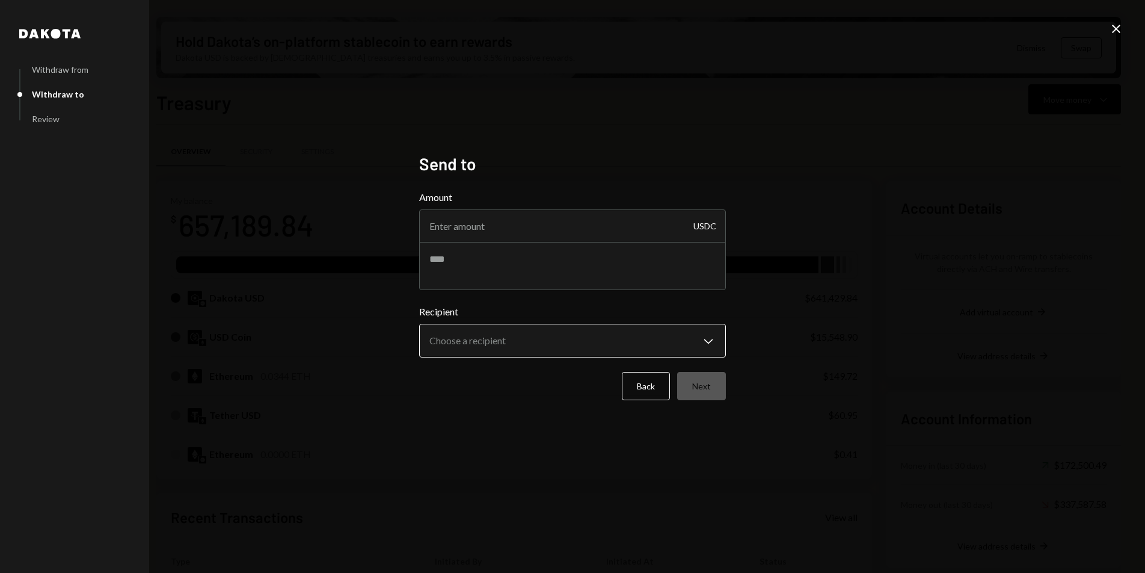
click at [521, 333] on body "D Drop Foundation Caret Down Home Home Inbox Inbox Activities Transactions Acco…" at bounding box center [572, 286] width 1145 height 573
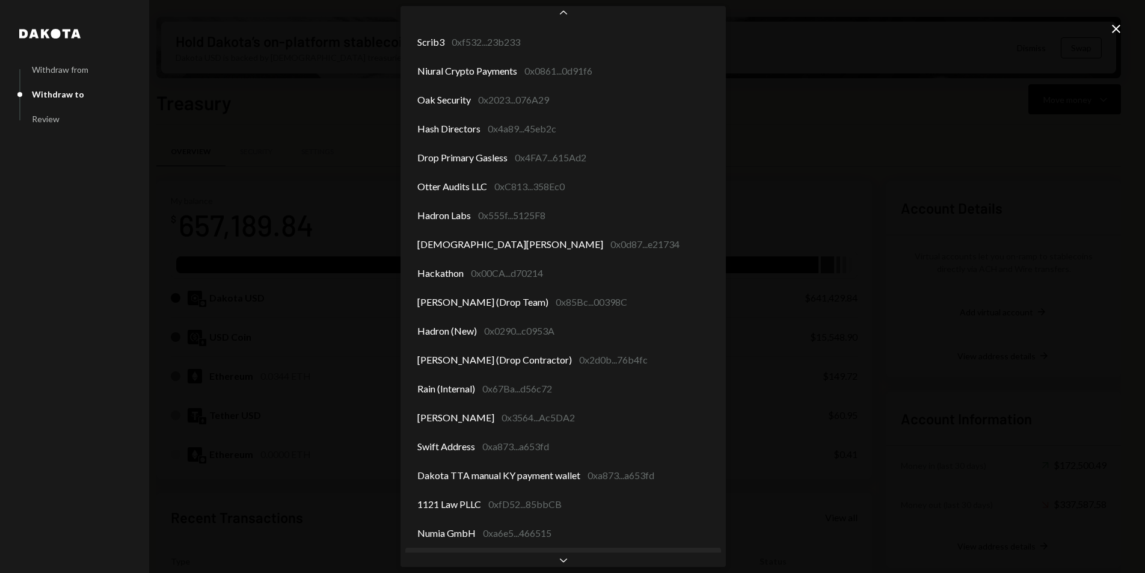
scroll to position [41, 0]
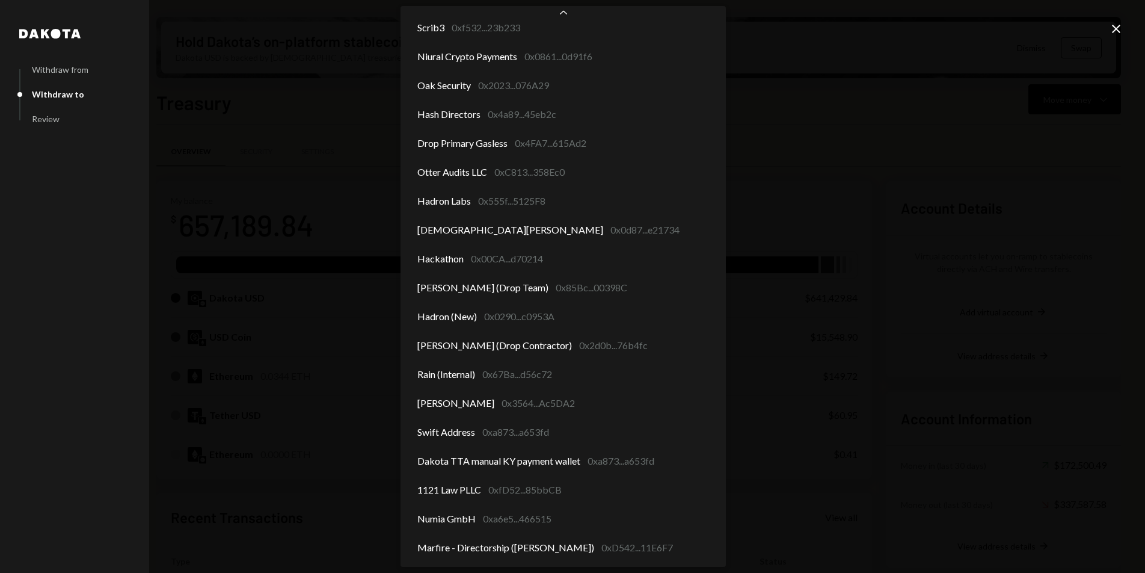
click at [820, 338] on div "**********" at bounding box center [572, 286] width 1145 height 573
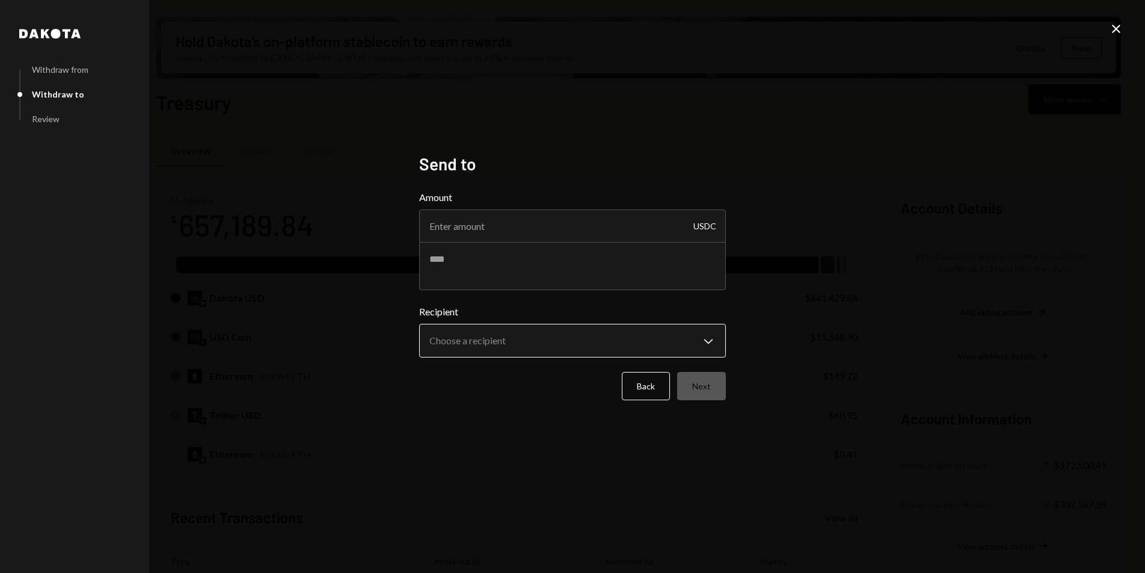
click at [513, 342] on body "D Drop Foundation Caret Down Home Home Inbox Inbox Activities Transactions Acco…" at bounding box center [572, 286] width 1145 height 573
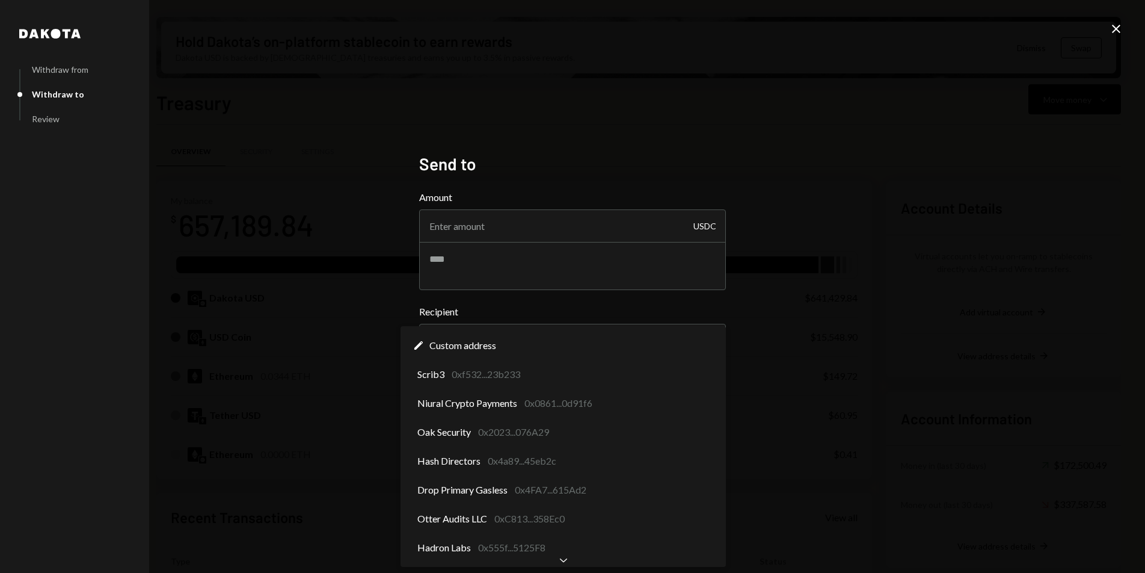
click at [1113, 28] on icon "Close" at bounding box center [1116, 29] width 14 height 14
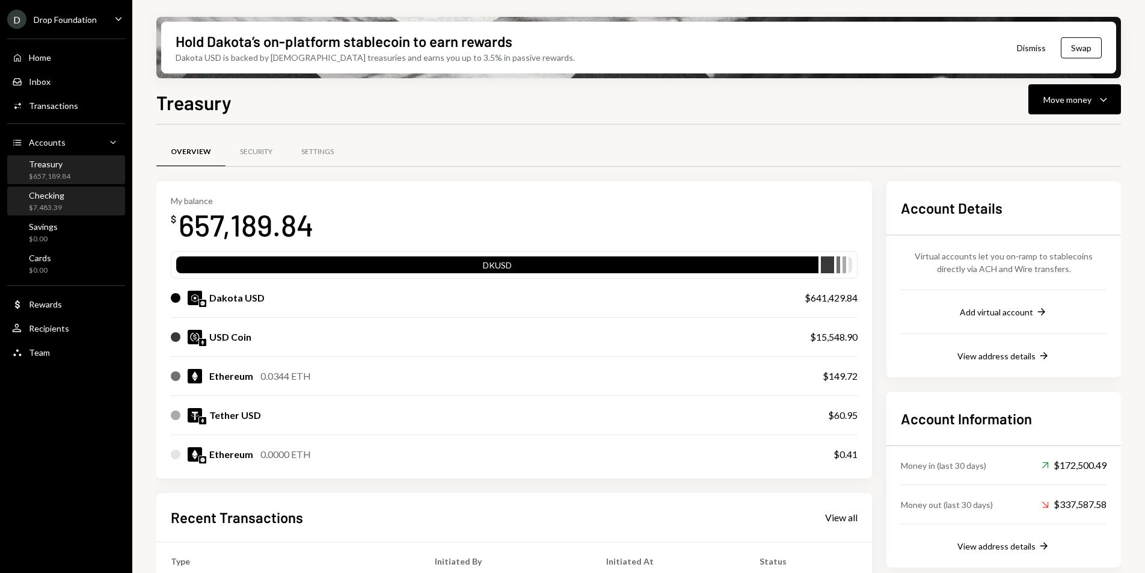
click at [78, 194] on div "Checking $7,483.39" at bounding box center [66, 201] width 108 height 23
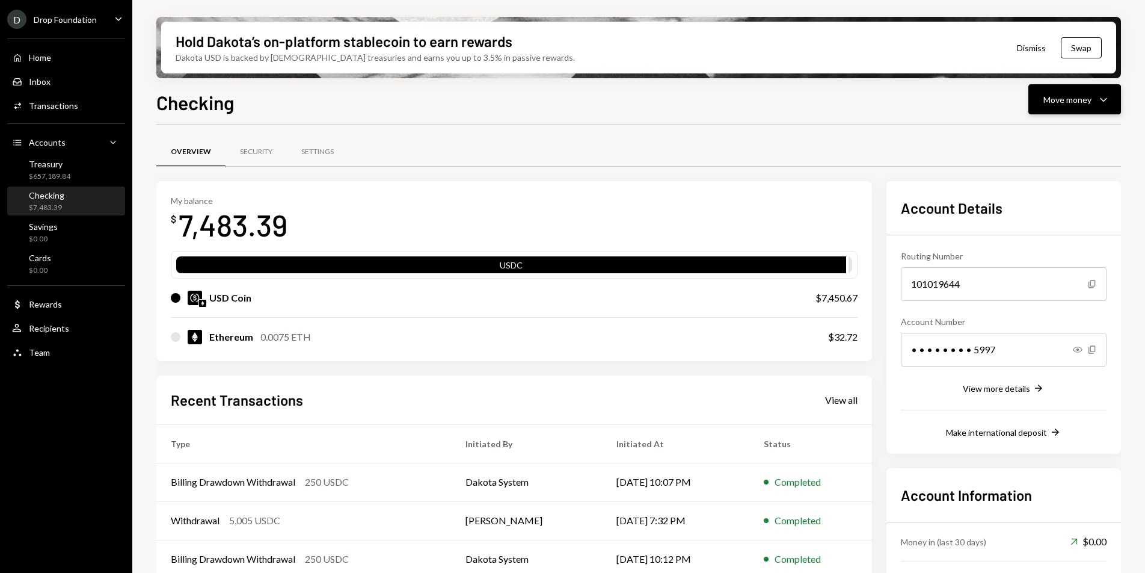
click at [1087, 99] on div "Move money" at bounding box center [1067, 99] width 48 height 13
click at [1039, 168] on div "Transfer" at bounding box center [1065, 162] width 88 height 13
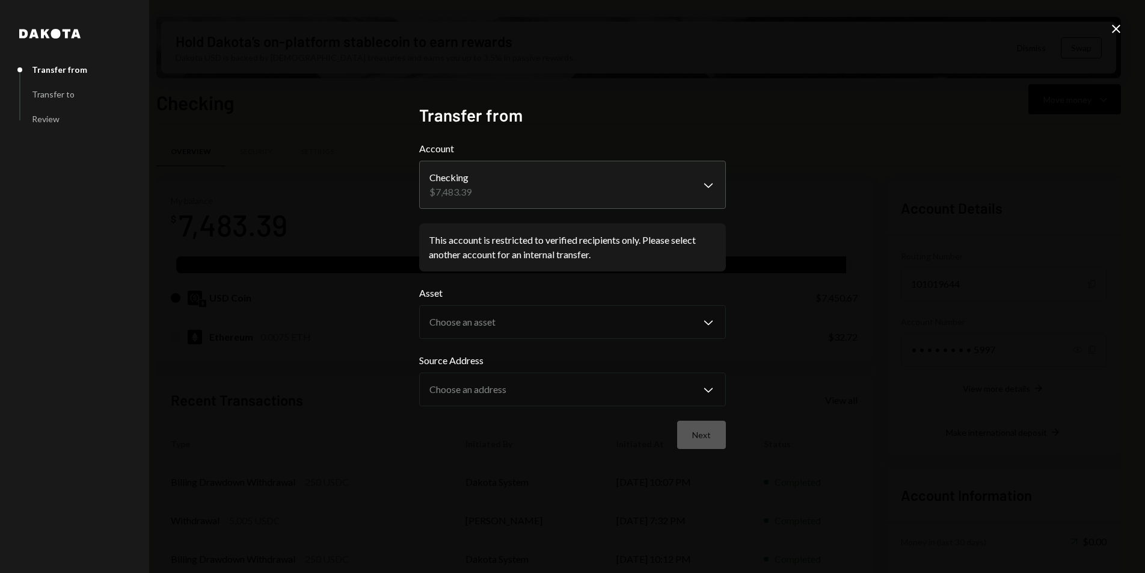
click at [1120, 26] on icon "Close" at bounding box center [1116, 29] width 14 height 14
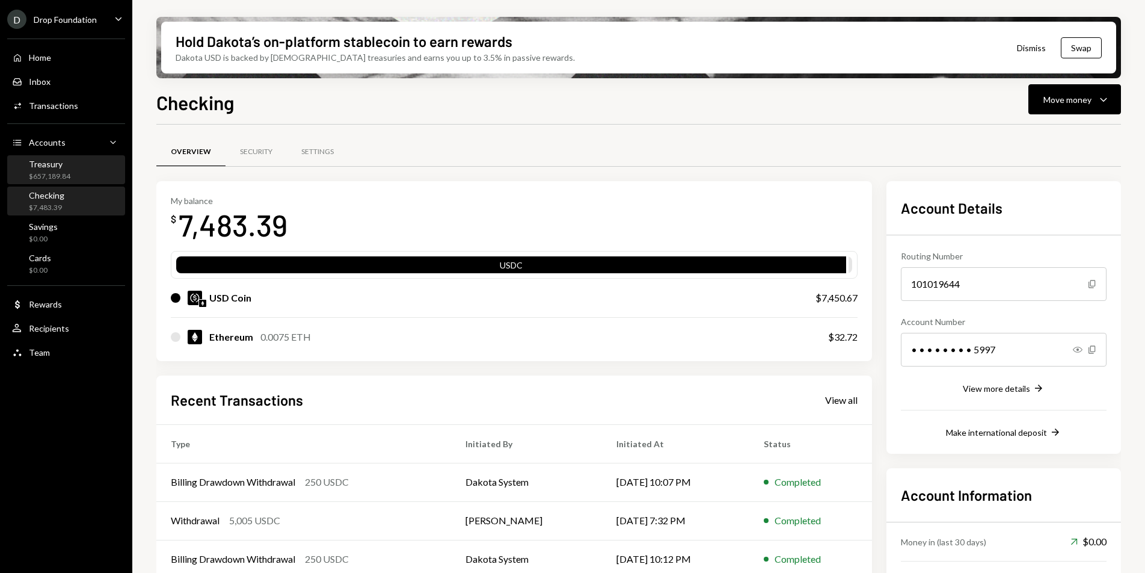
click at [68, 170] on div "Treasury $657,189.84" at bounding box center [49, 170] width 41 height 23
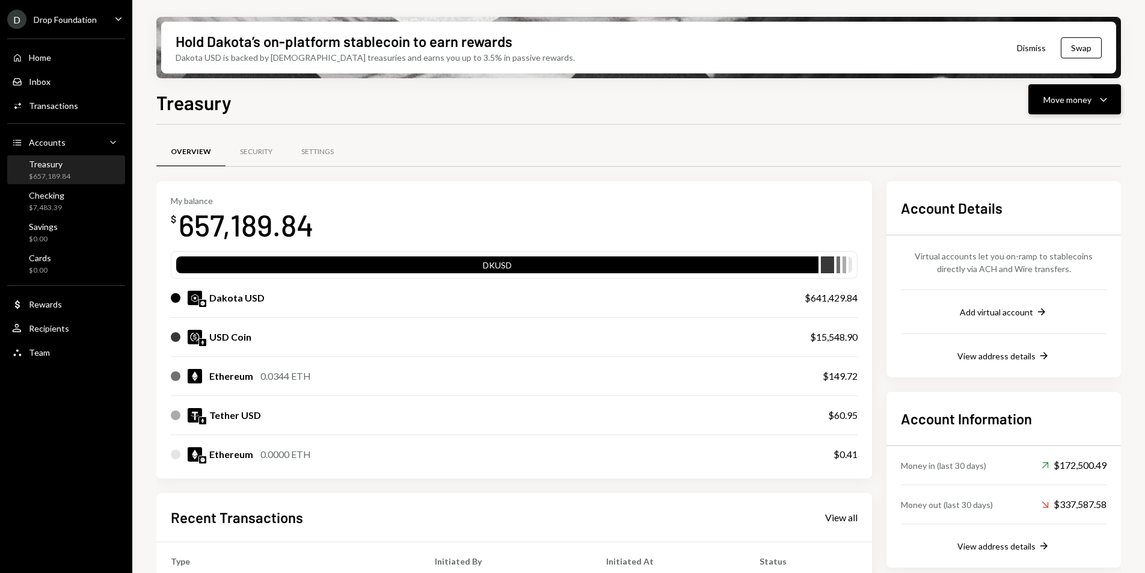
click at [1064, 96] on div "Move money" at bounding box center [1067, 99] width 48 height 13
click at [1031, 167] on div "Transfer" at bounding box center [1065, 162] width 88 height 13
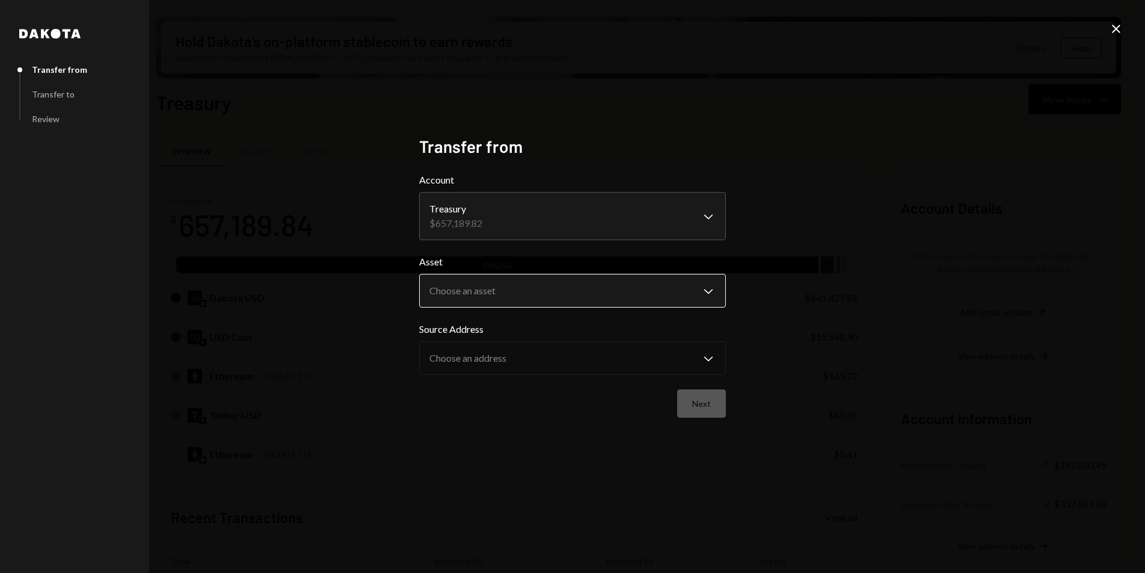
click at [548, 288] on body "D Drop Foundation Caret Down Home Home Inbox Inbox Activities Transactions Acco…" at bounding box center [572, 286] width 1145 height 573
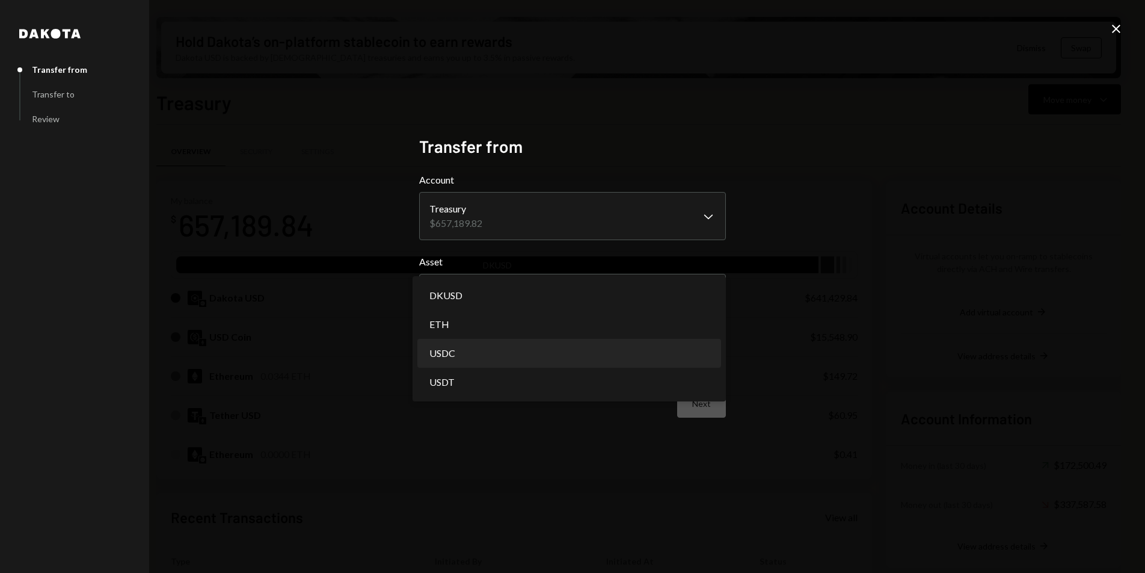
select select "****"
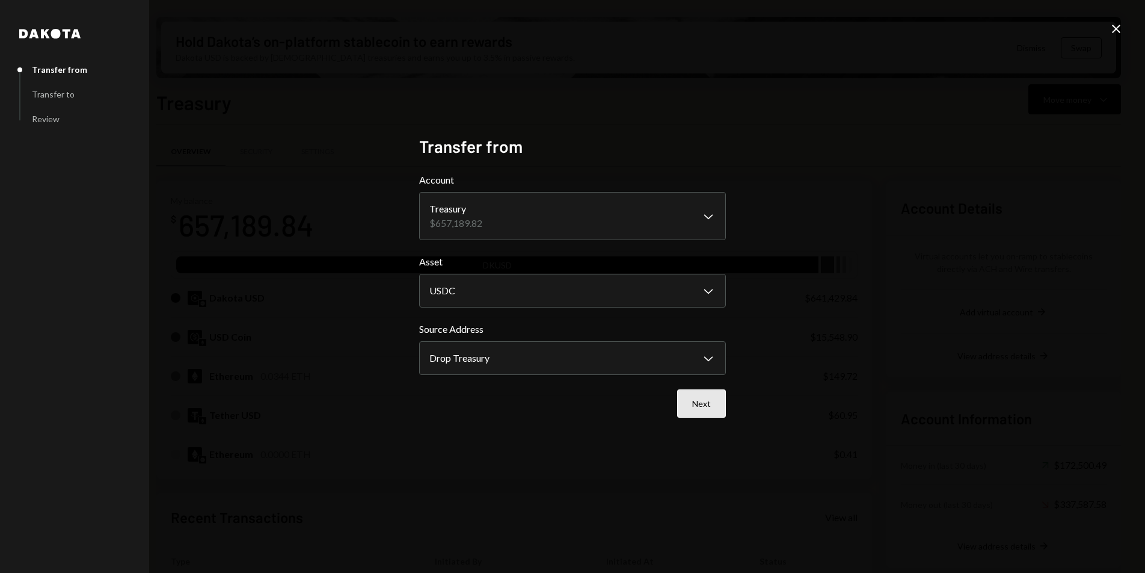
click at [698, 396] on button "Next" at bounding box center [701, 403] width 49 height 28
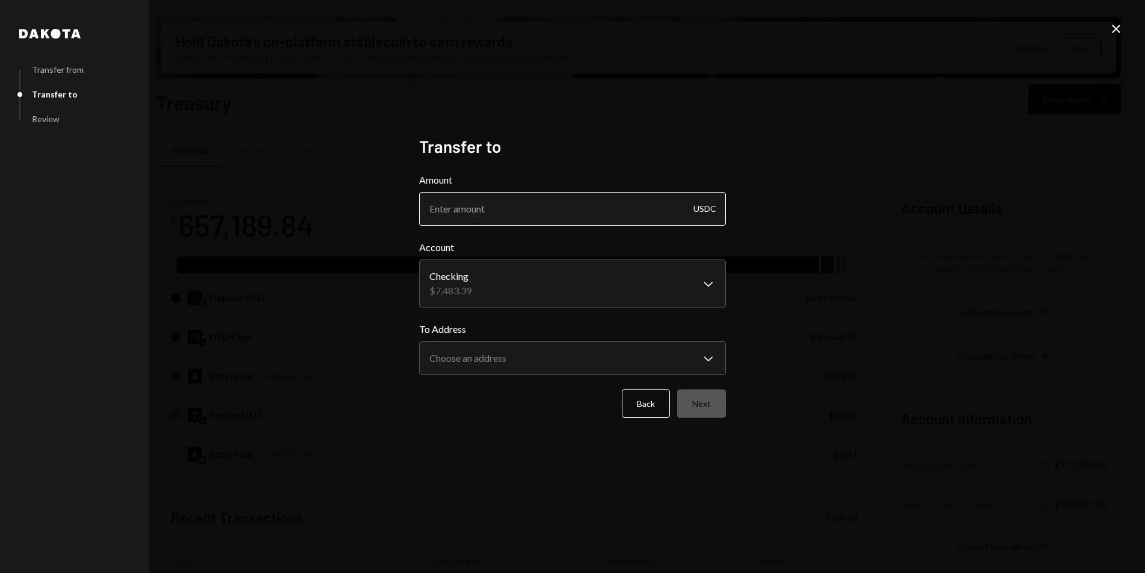
click at [519, 209] on input "Amount" at bounding box center [572, 209] width 307 height 34
type input "15000"
click at [515, 351] on body "D Drop Foundation Caret Down Home Home Inbox Inbox Activities Transactions Acco…" at bounding box center [572, 286] width 1145 height 573
click at [1114, 32] on icon "Close" at bounding box center [1116, 29] width 14 height 14
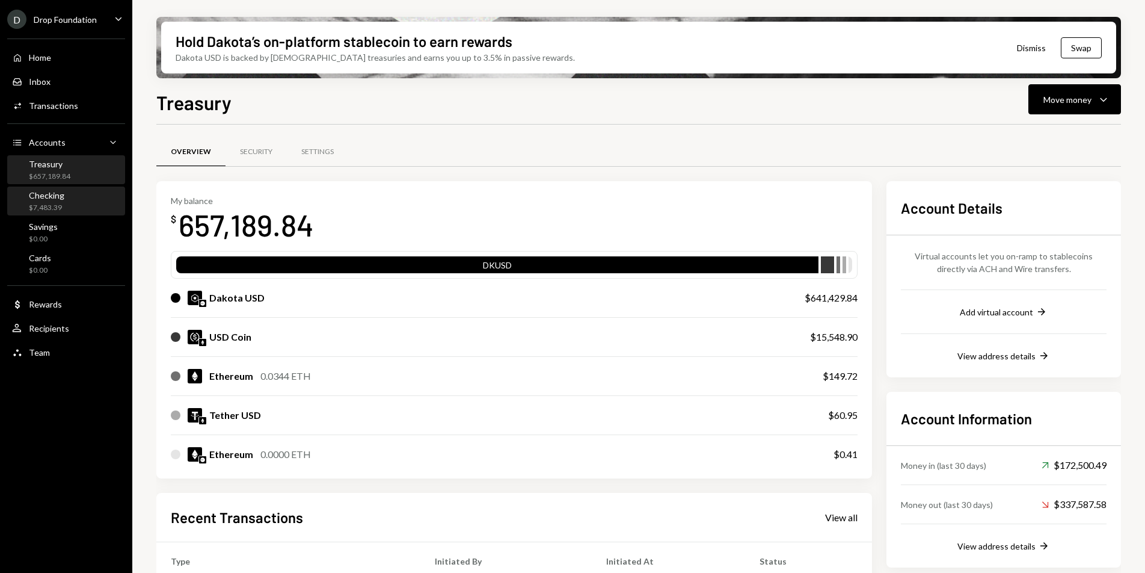
click at [21, 204] on div "Checking $7,483.39" at bounding box center [38, 201] width 52 height 23
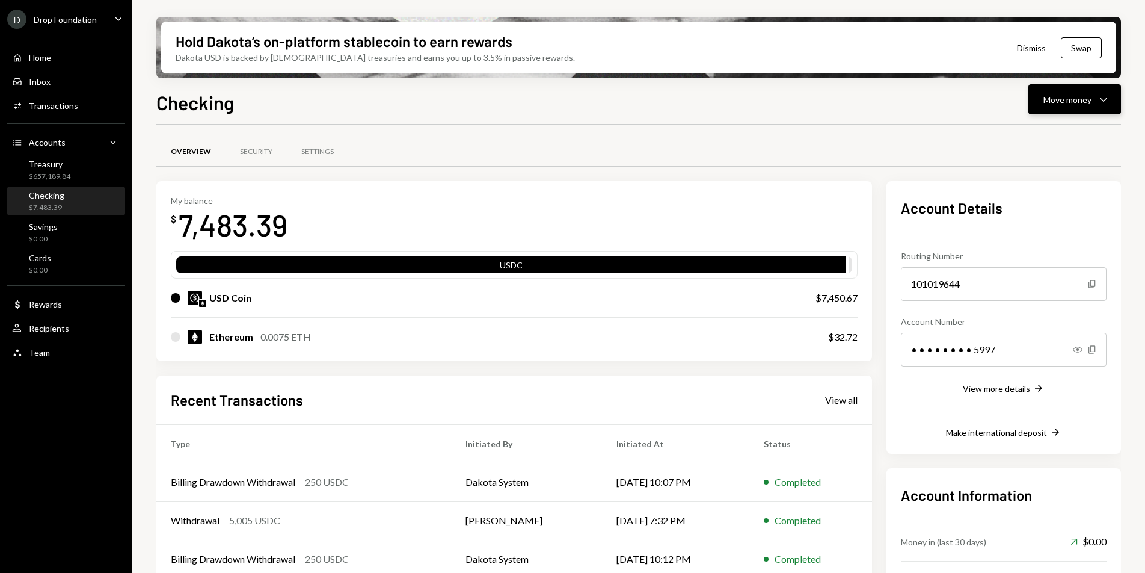
click at [1066, 110] on button "Move money Caret Down" at bounding box center [1074, 99] width 93 height 30
click at [1044, 138] on div "Send" at bounding box center [1065, 135] width 88 height 13
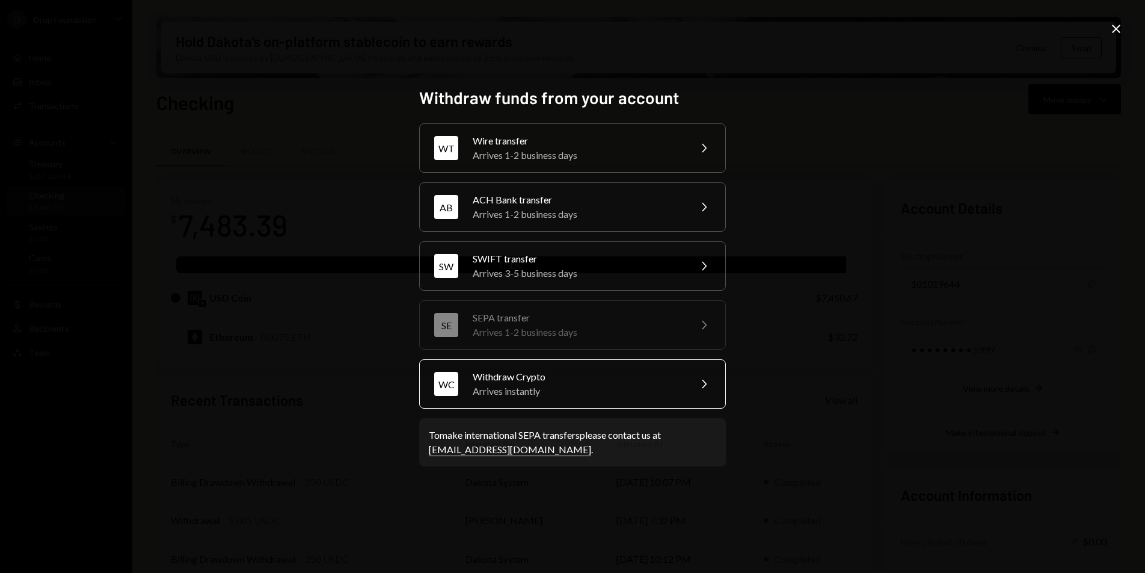
click at [487, 396] on div "Arrives instantly" at bounding box center [577, 391] width 209 height 14
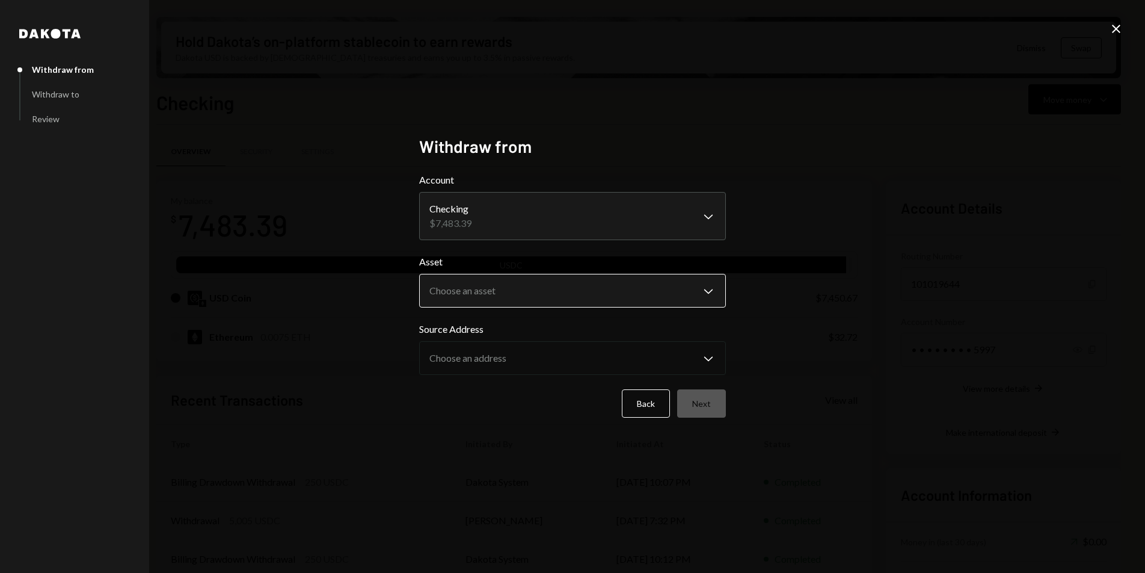
click at [516, 299] on body "D Drop Foundation Caret Down Home Home Inbox Inbox Activities Transactions Acco…" at bounding box center [572, 286] width 1145 height 573
select select "****"
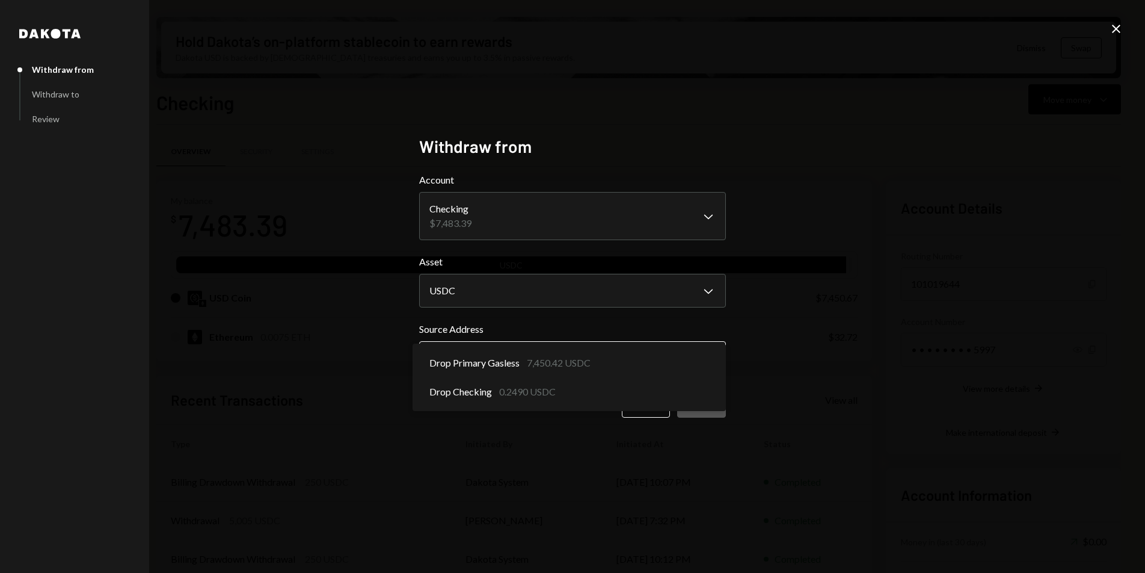
click at [527, 364] on body "D Drop Foundation Caret Down Home Home Inbox Inbox Activities Transactions Acco…" at bounding box center [572, 286] width 1145 height 573
click at [1114, 25] on icon "Close" at bounding box center [1116, 29] width 14 height 14
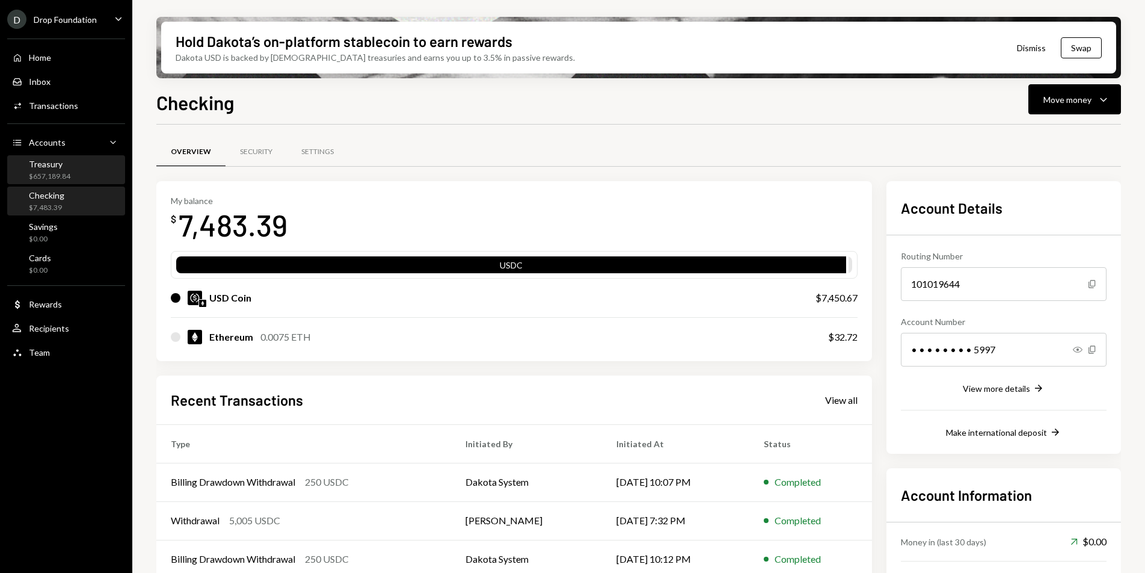
click at [37, 167] on div "Treasury" at bounding box center [49, 164] width 41 height 10
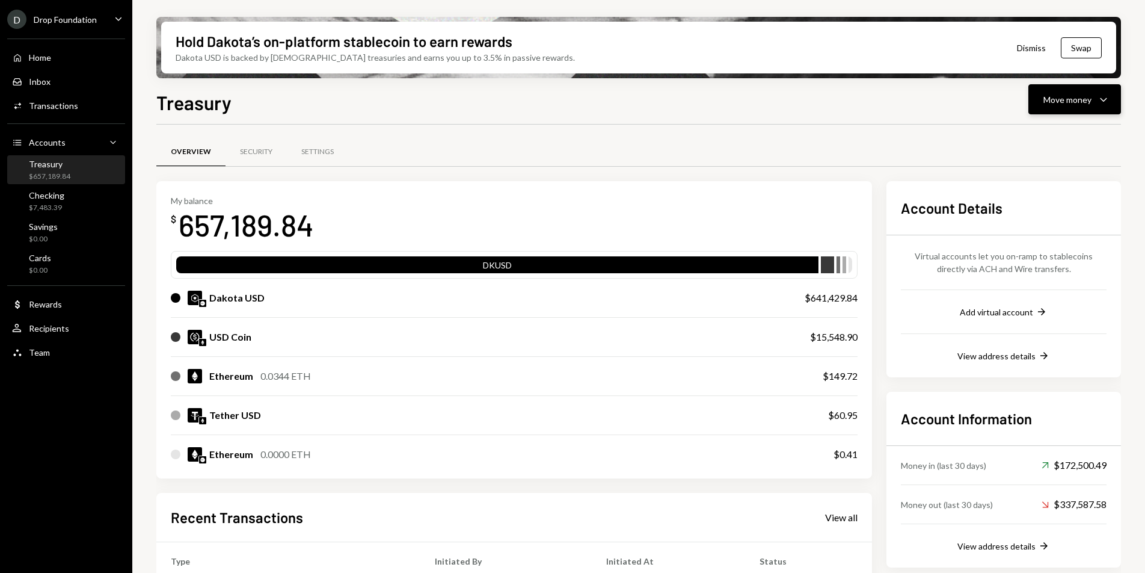
click at [1096, 108] on button "Move money Caret Down" at bounding box center [1074, 99] width 93 height 30
click at [1040, 156] on div "Transfer" at bounding box center [1065, 162] width 88 height 13
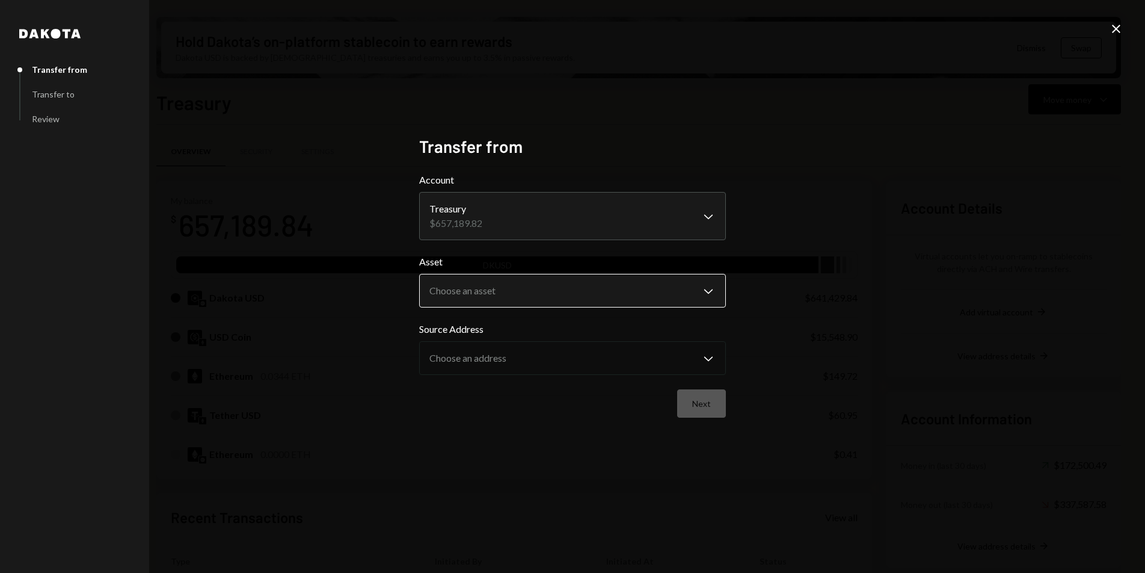
click at [574, 289] on body "D Drop Foundation Caret Down Home Home Inbox Inbox Activities Transactions Acco…" at bounding box center [572, 286] width 1145 height 573
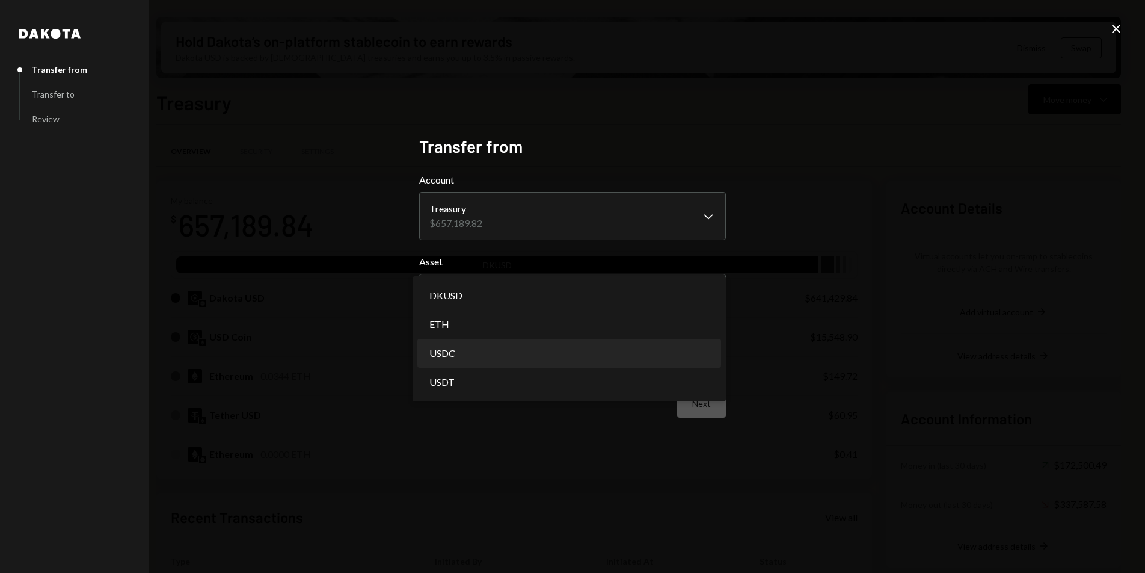
select select "****"
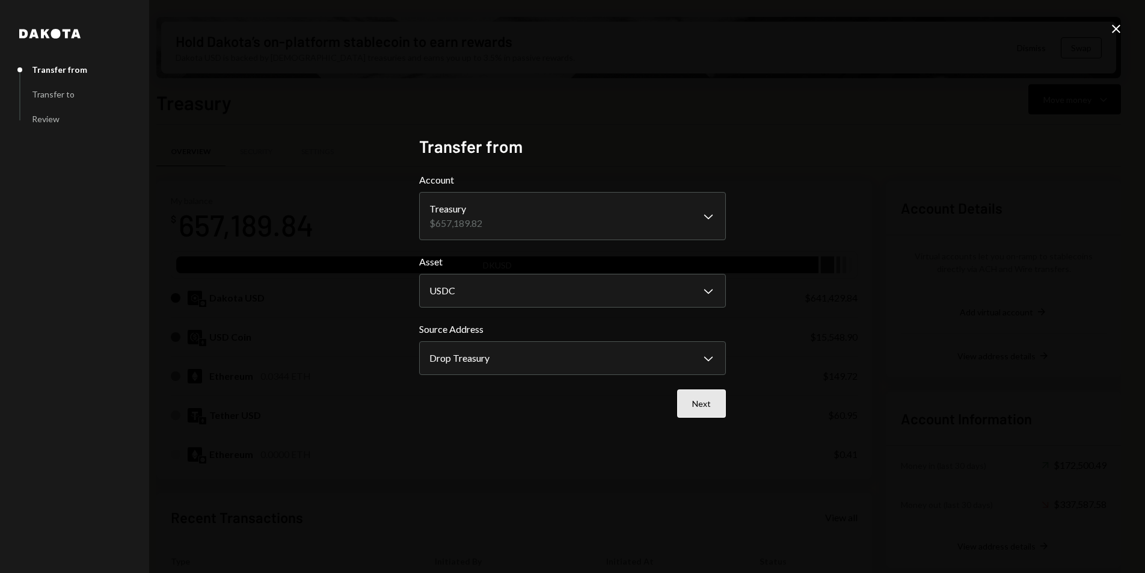
click at [707, 395] on button "Next" at bounding box center [701, 403] width 49 height 28
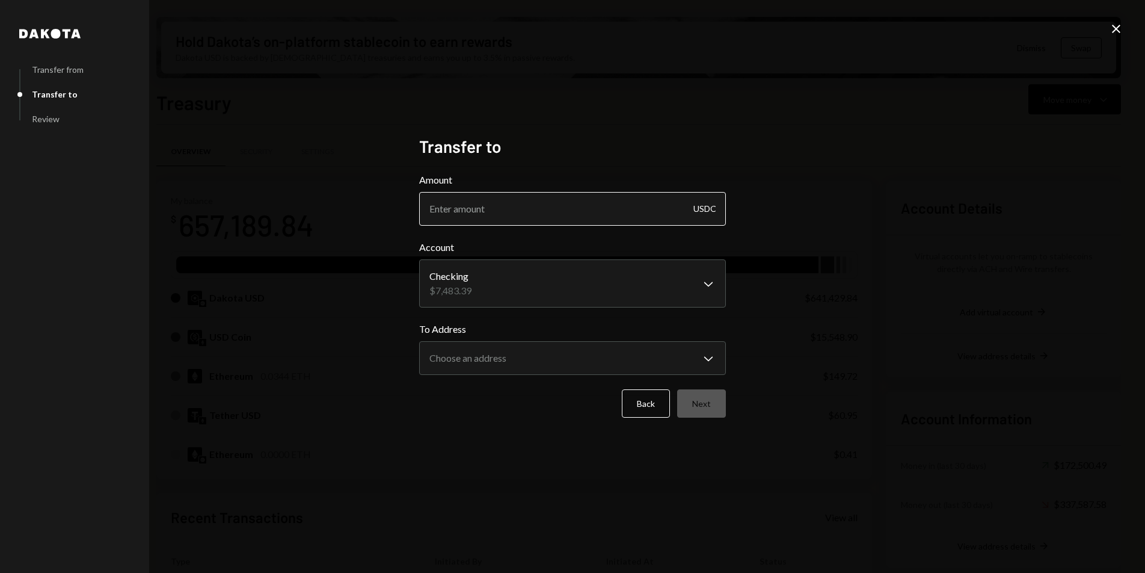
click at [474, 208] on input "Amount" at bounding box center [572, 209] width 307 height 34
type input "15000"
click at [500, 356] on body "D Drop Foundation Caret Down Home Home Inbox Inbox Activities Transactions Acco…" at bounding box center [572, 286] width 1145 height 573
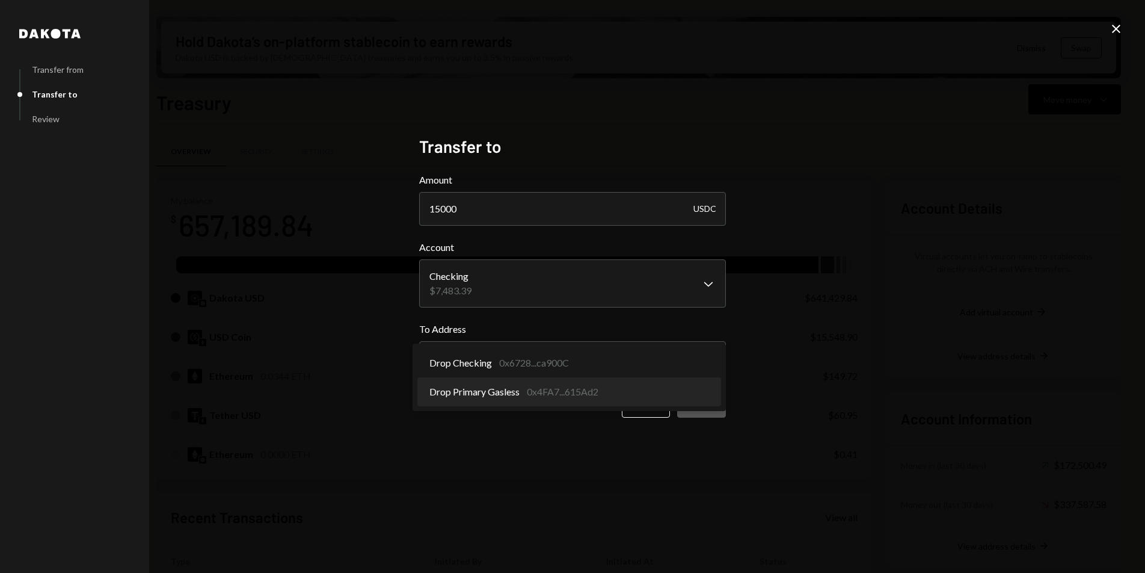
select select "**********"
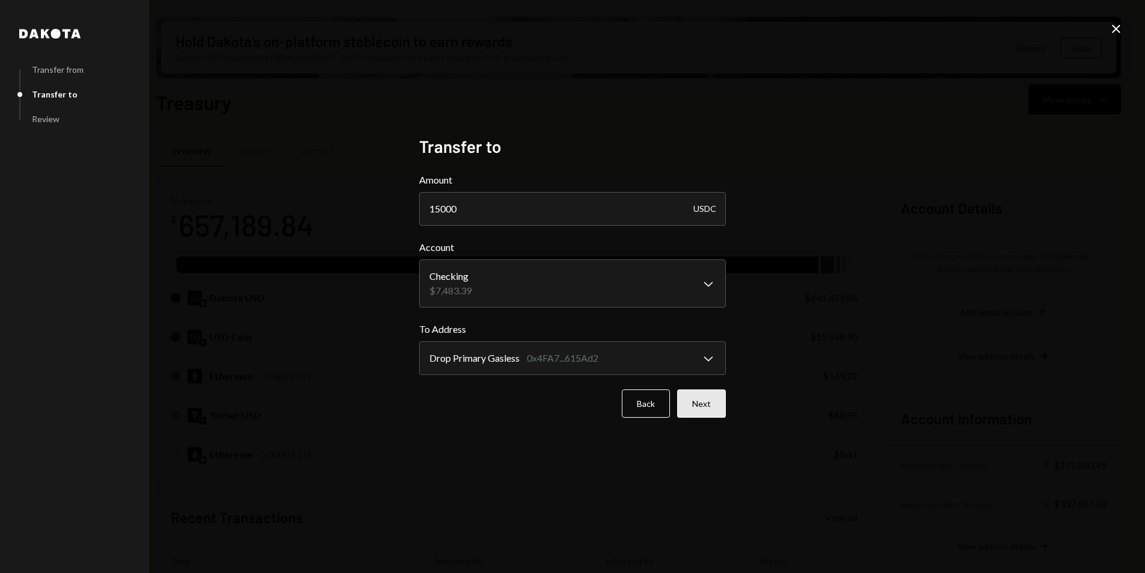
click at [712, 411] on button "Next" at bounding box center [701, 403] width 49 height 28
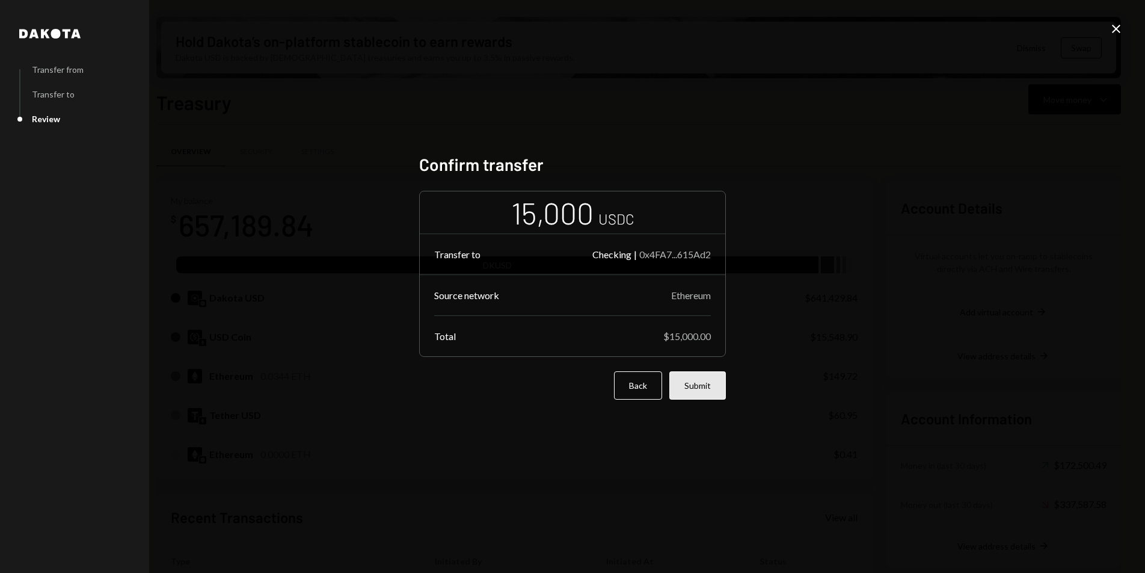
click at [698, 388] on button "Submit" at bounding box center [697, 385] width 57 height 28
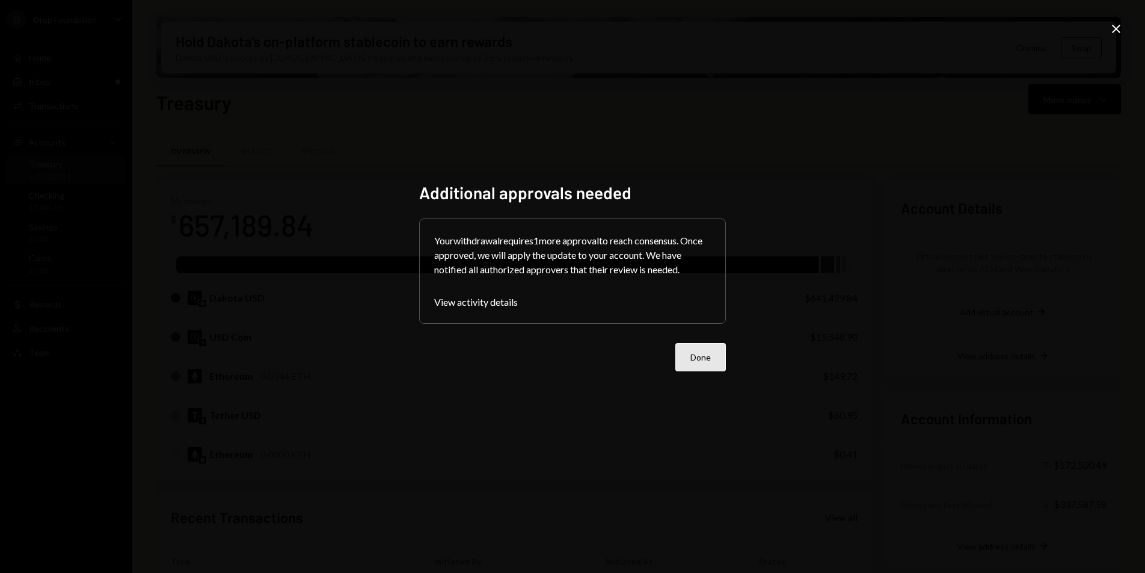
click at [708, 357] on button "Done" at bounding box center [700, 357] width 51 height 28
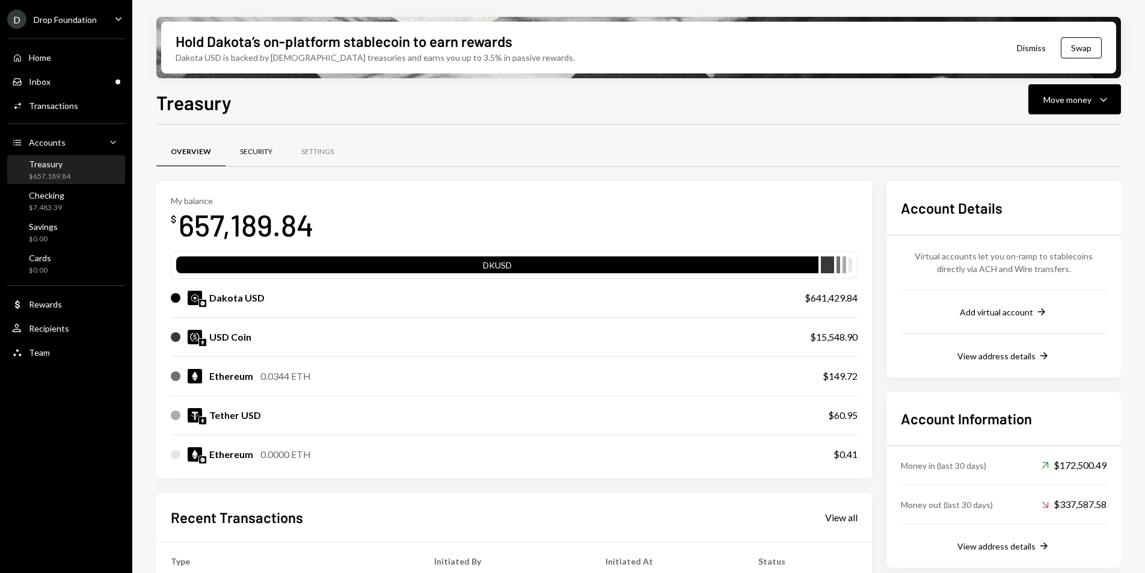
click at [242, 149] on div "Security" at bounding box center [256, 152] width 32 height 10
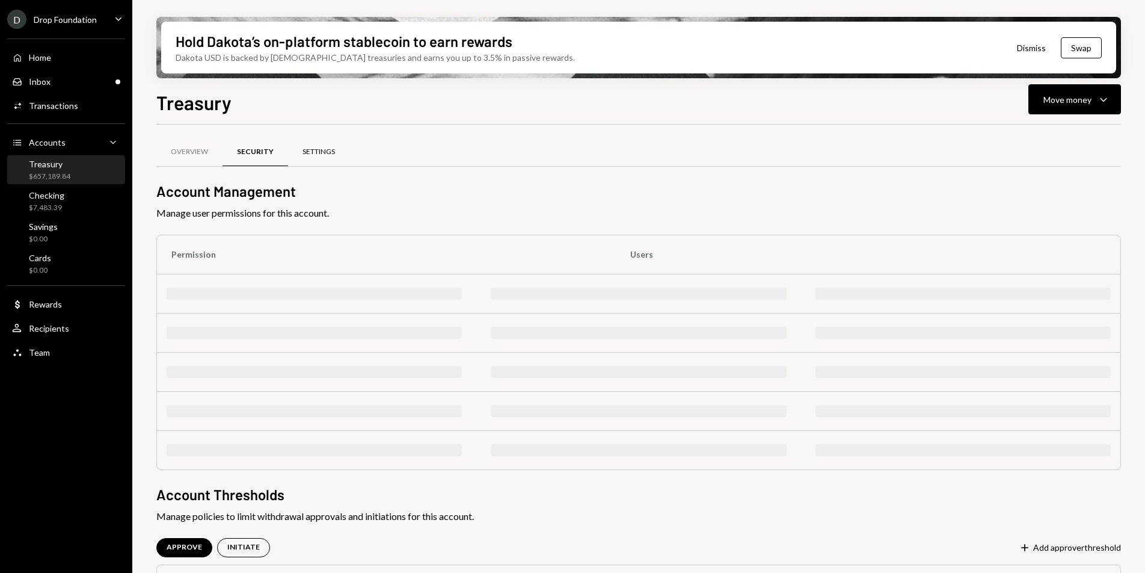
click at [304, 147] on div "Settings" at bounding box center [318, 152] width 32 height 10
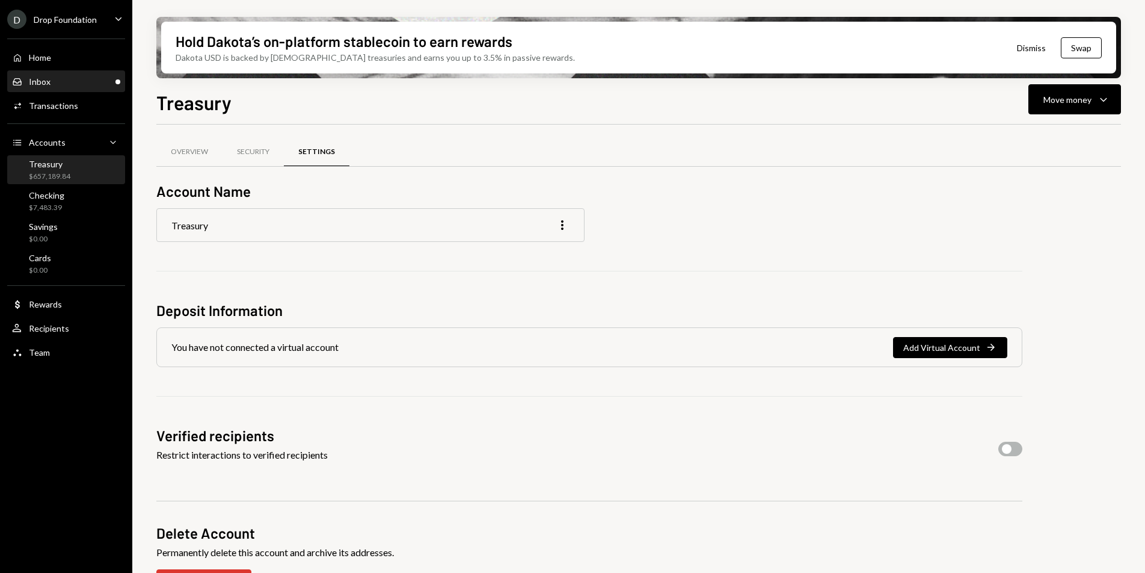
click at [60, 88] on div "Inbox Inbox" at bounding box center [66, 82] width 108 height 20
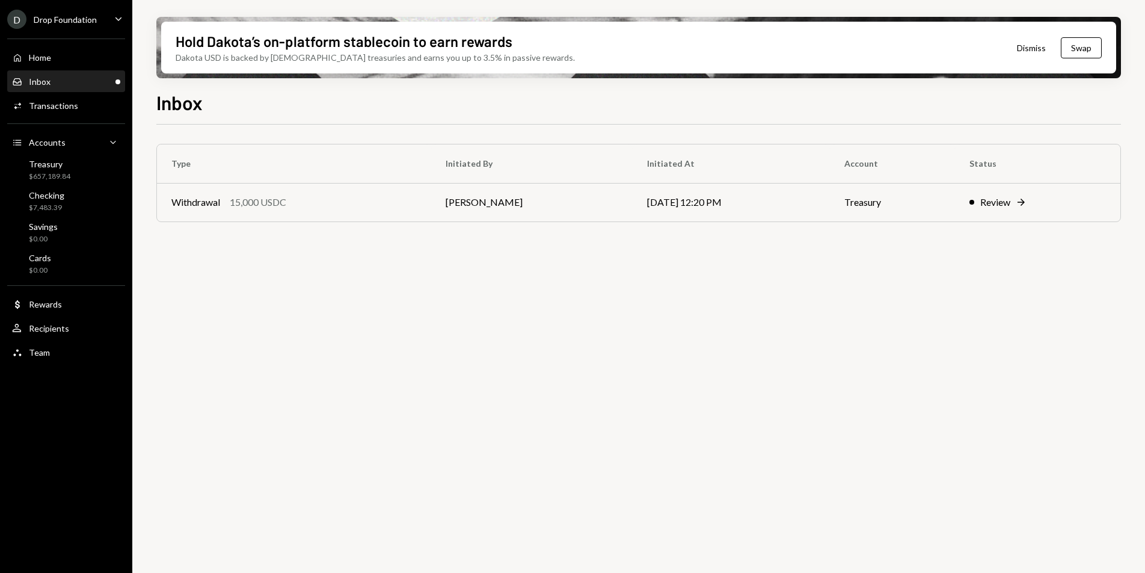
click at [94, 23] on div "Drop Foundation" at bounding box center [65, 19] width 63 height 10
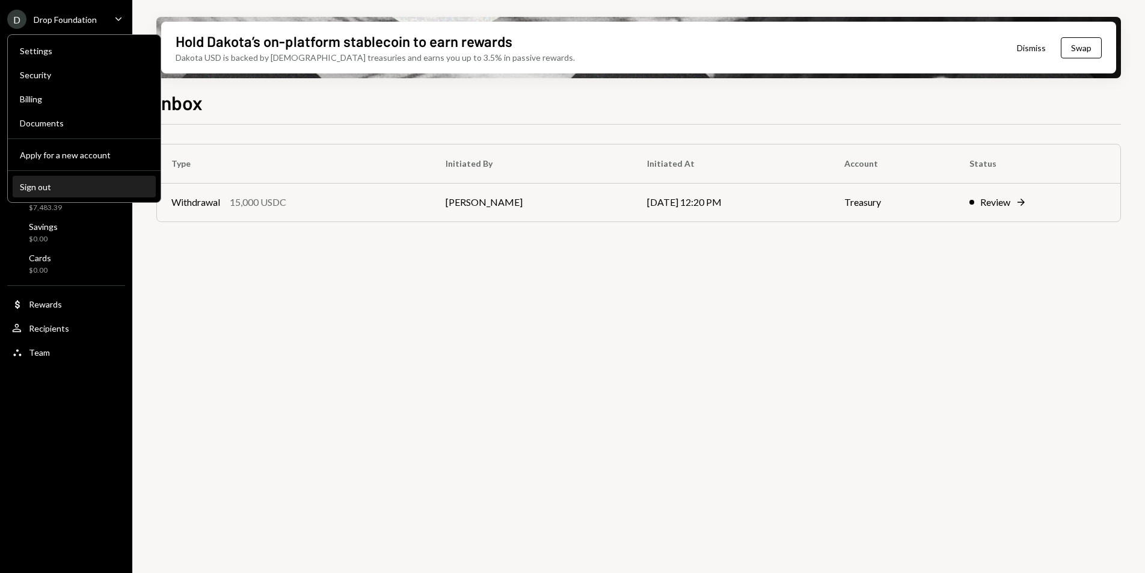
click at [70, 182] on div "Sign out" at bounding box center [84, 187] width 129 height 10
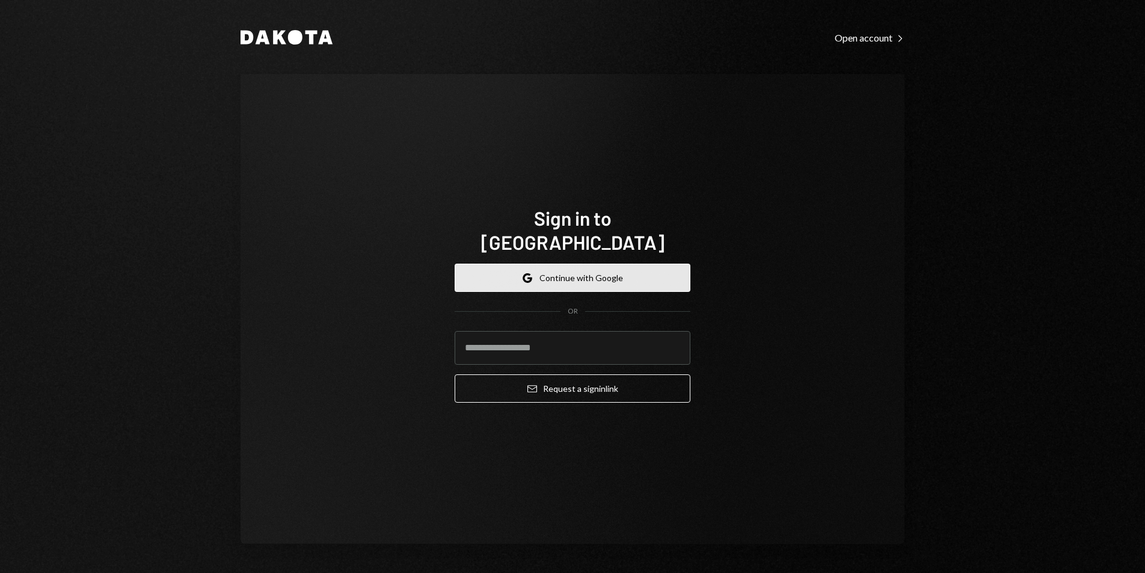
click at [541, 263] on button "Google Continue with Google" at bounding box center [573, 277] width 236 height 28
